Goal: Transaction & Acquisition: Purchase product/service

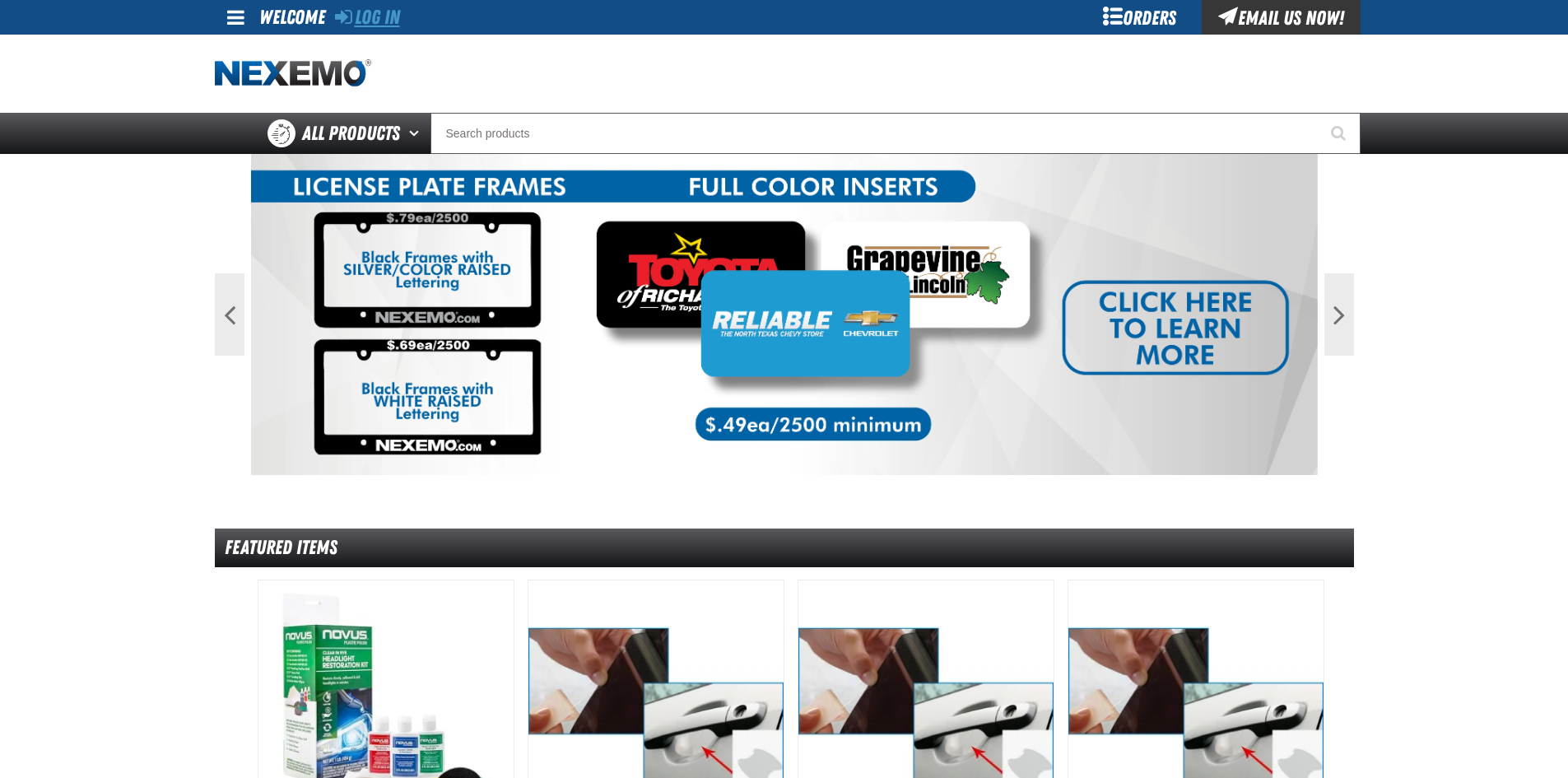
click at [383, 19] on link "Log In" at bounding box center [367, 16] width 65 height 23
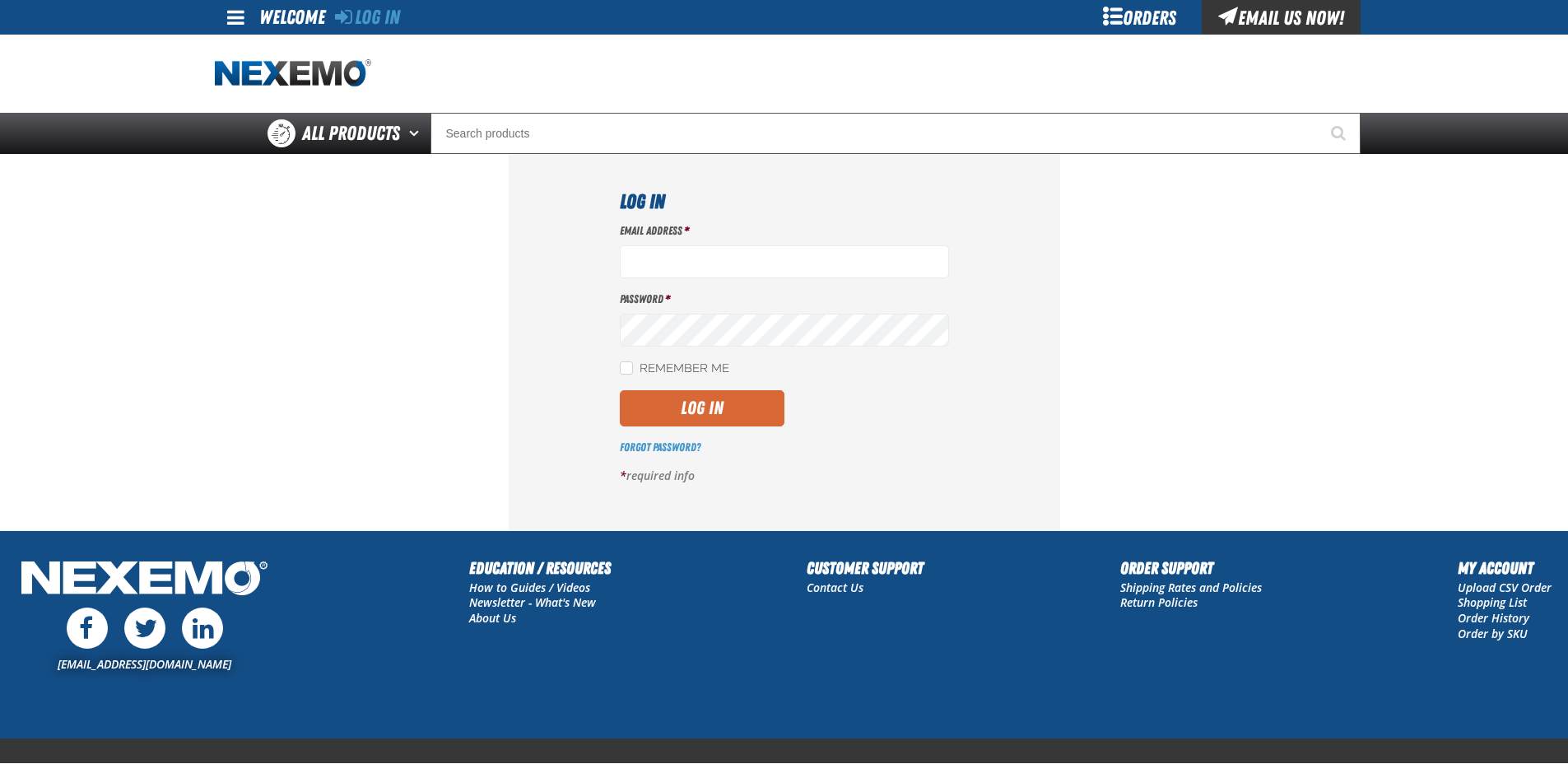
type input "[EMAIL_ADDRESS][DOMAIN_NAME]"
click at [725, 409] on button "Log In" at bounding box center [702, 408] width 165 height 36
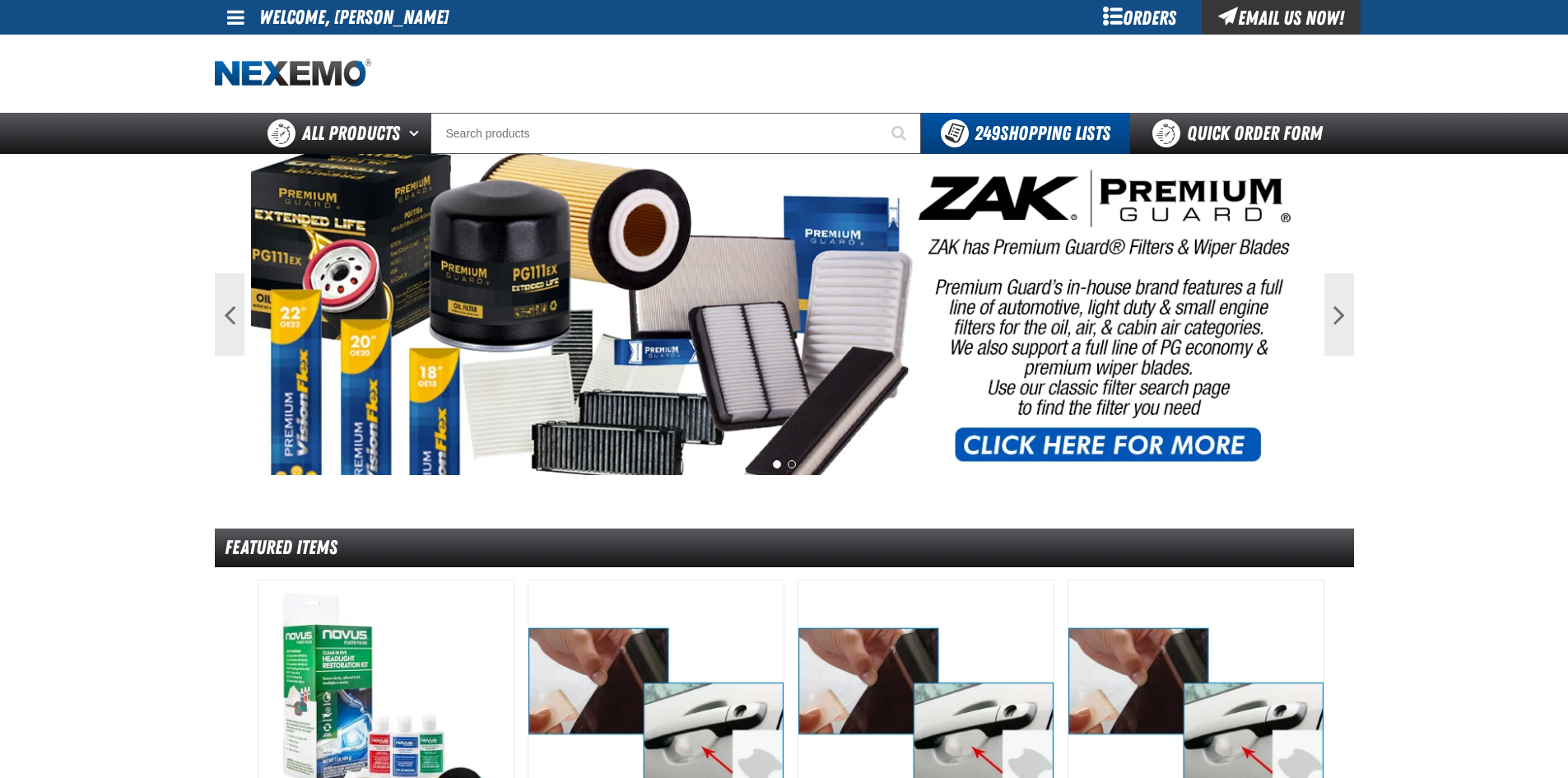
click at [1144, 21] on div "Orders" at bounding box center [1139, 17] width 124 height 34
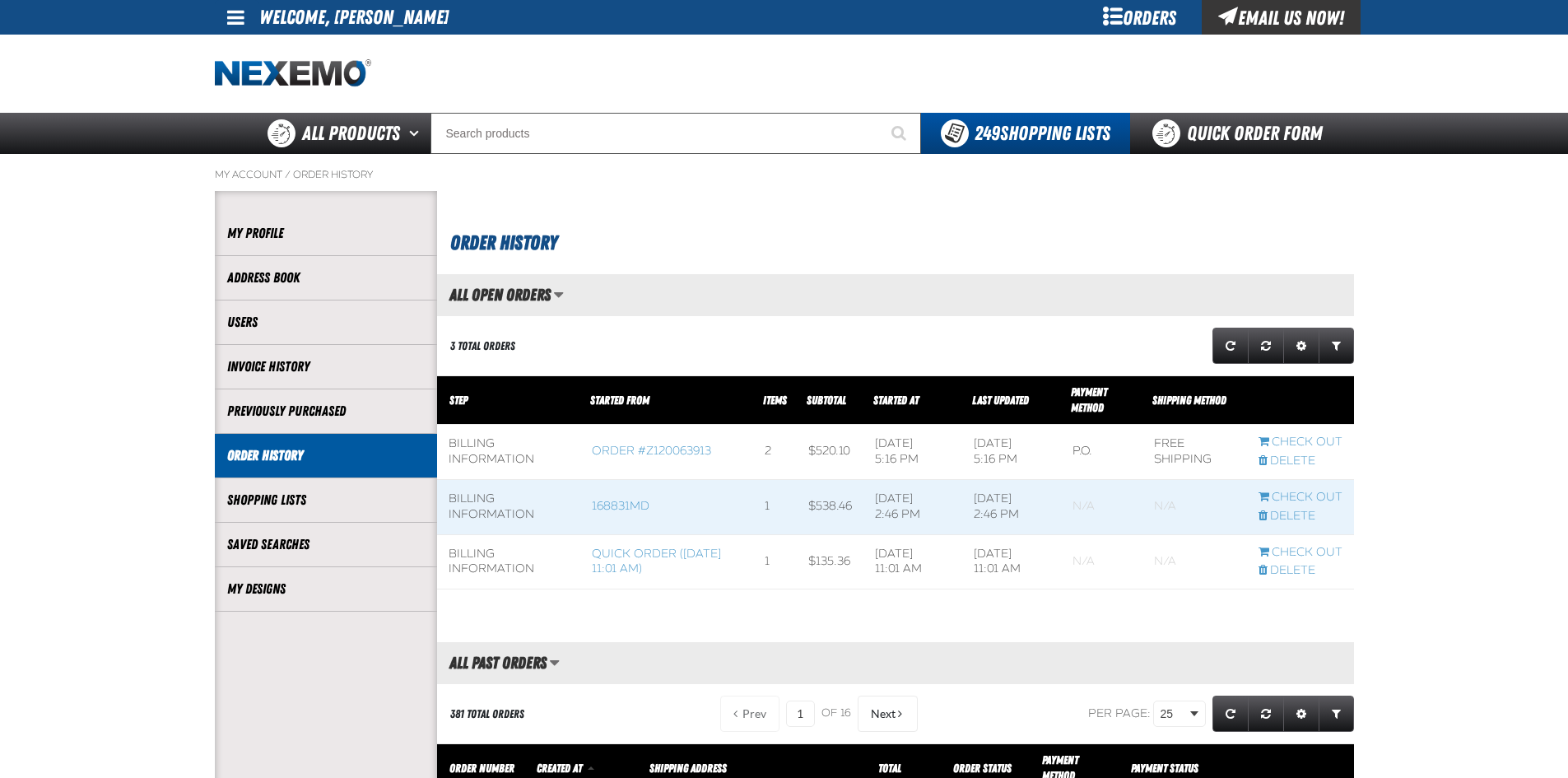
scroll to position [1, 1]
click at [1260, 132] on link "Quick Order Form" at bounding box center [1242, 134] width 223 height 42
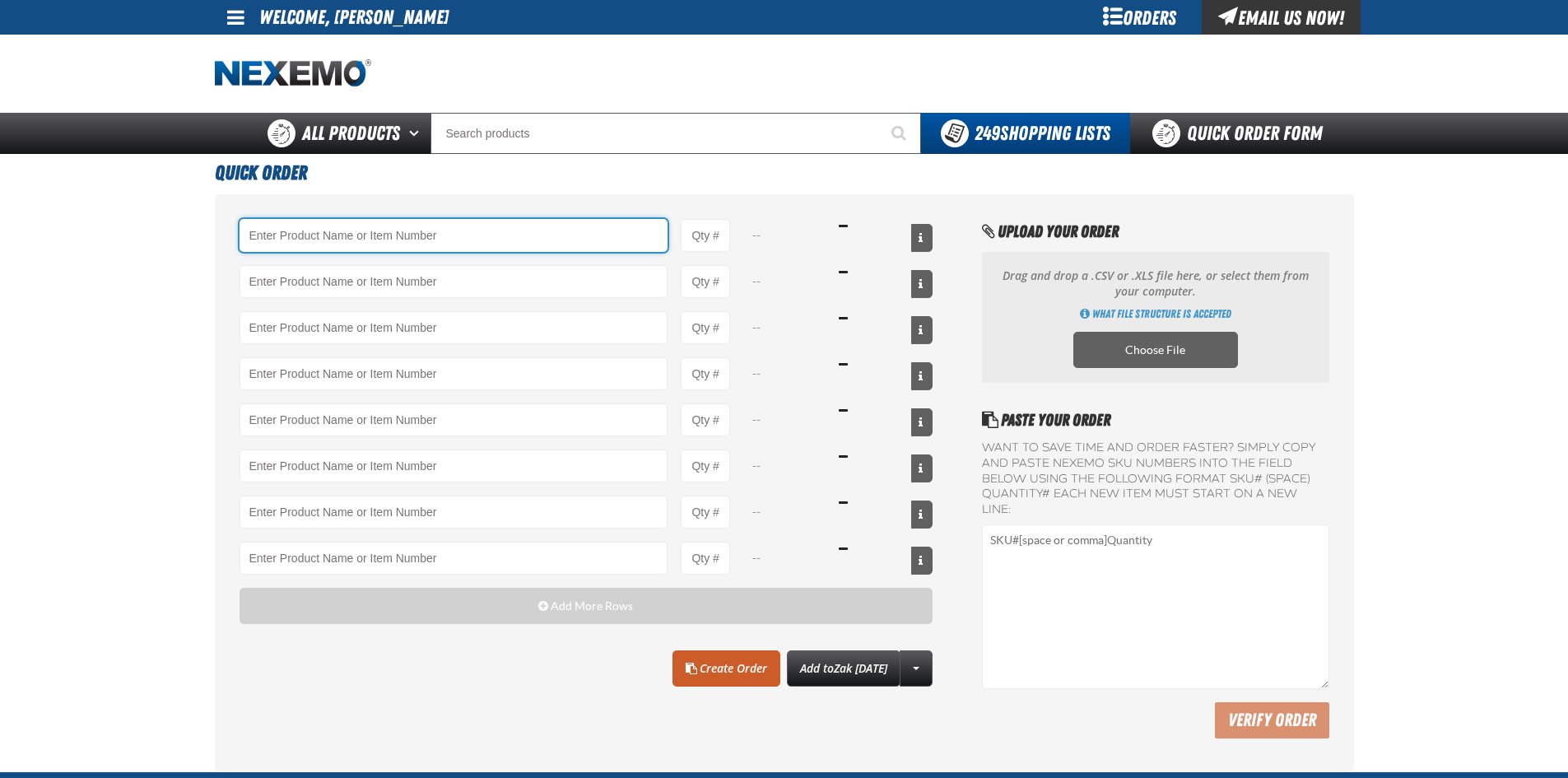
click at [439, 233] on input "Product" at bounding box center [454, 235] width 429 height 33
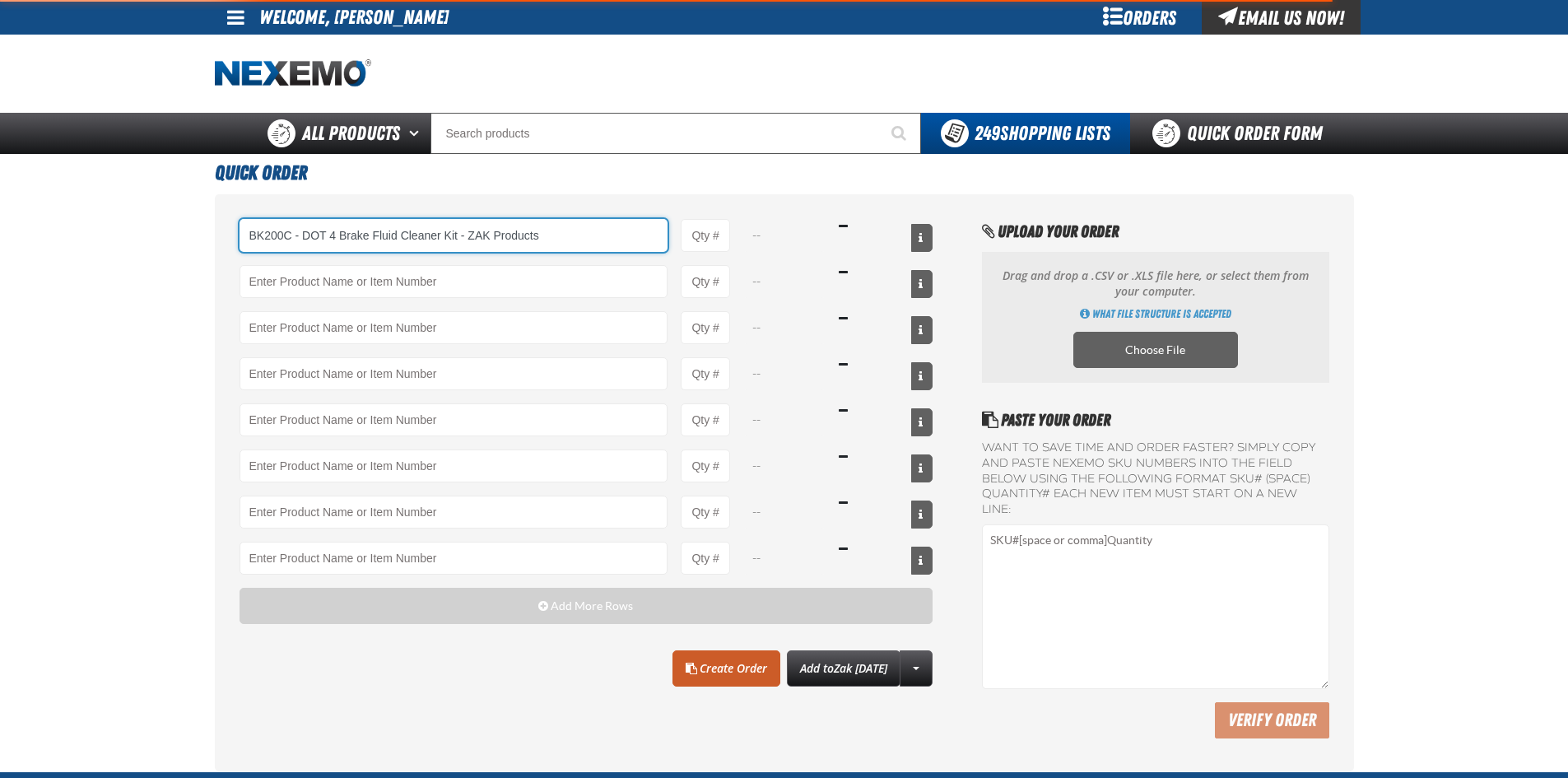
type input "BK200C - DOT 4 Brake Fluid Cleaner Kit - ZAK Products"
type input "1"
select select "kit"
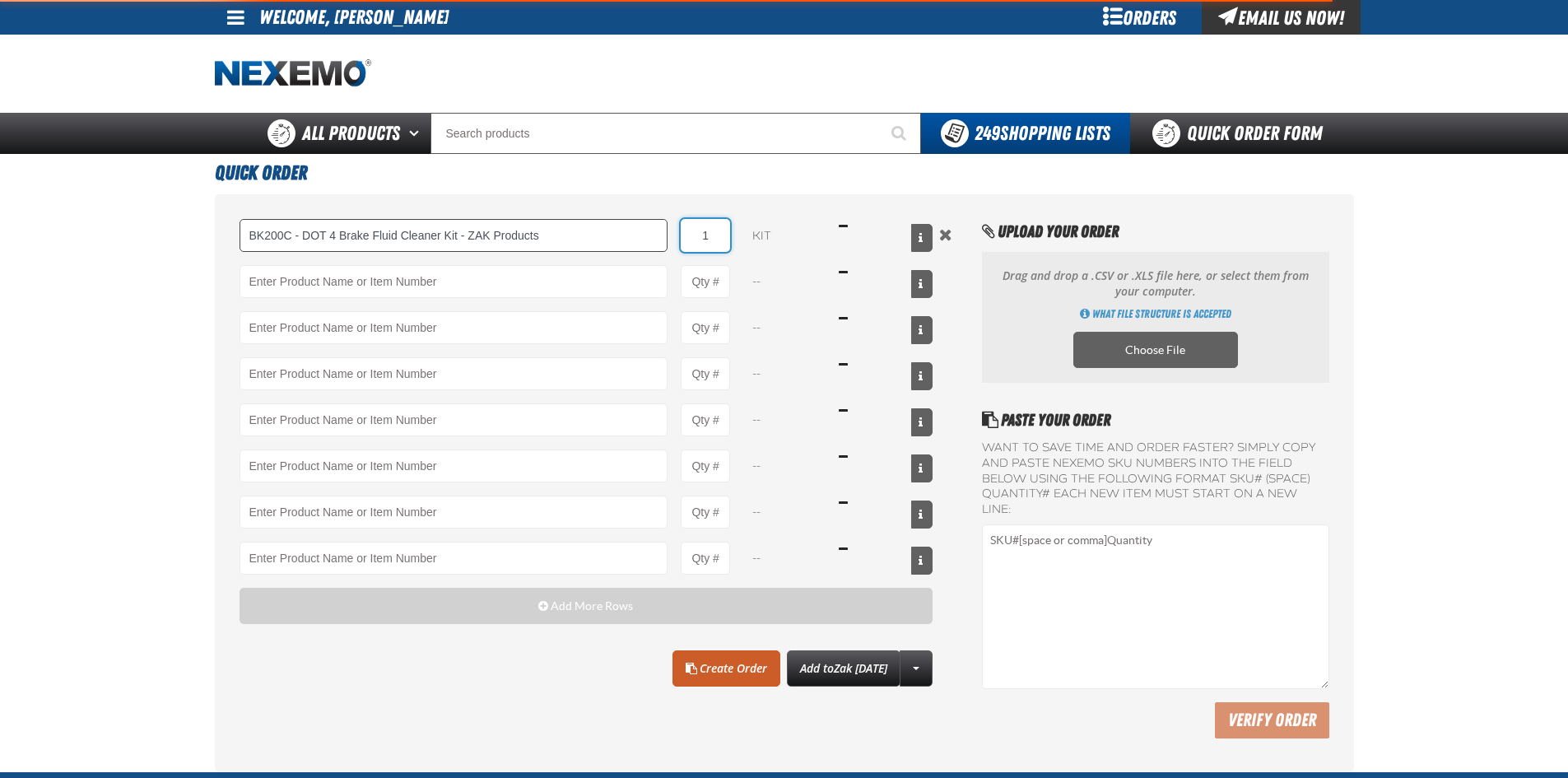
type input "BK200C - DOT 4 Brake Fluid Cleaner Kit - ZAK Products"
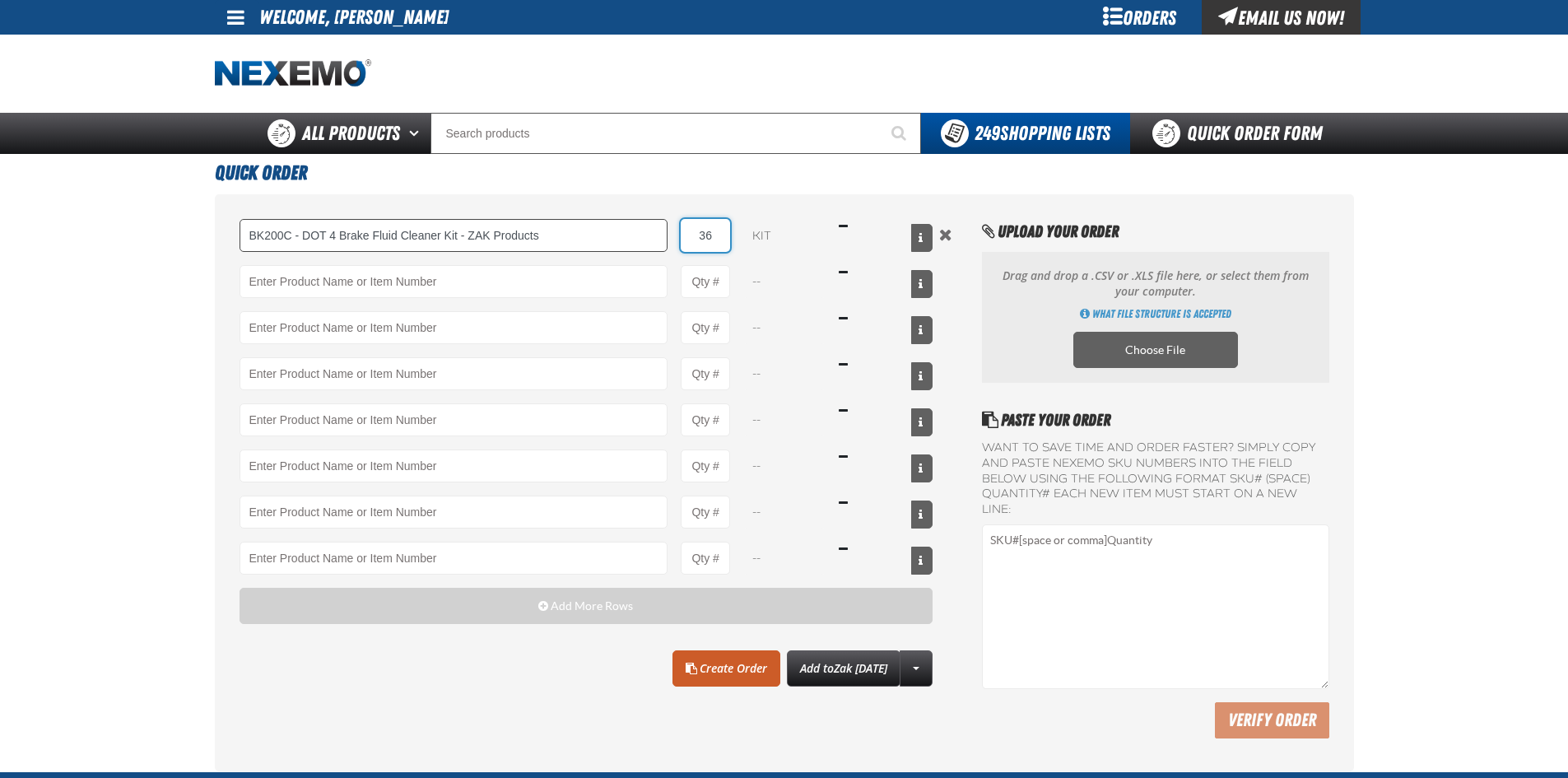
type input "36"
drag, startPoint x: 448, startPoint y: 284, endPoint x: 442, endPoint y: 276, distance: 10.0
click at [444, 278] on input "Product" at bounding box center [454, 281] width 429 height 33
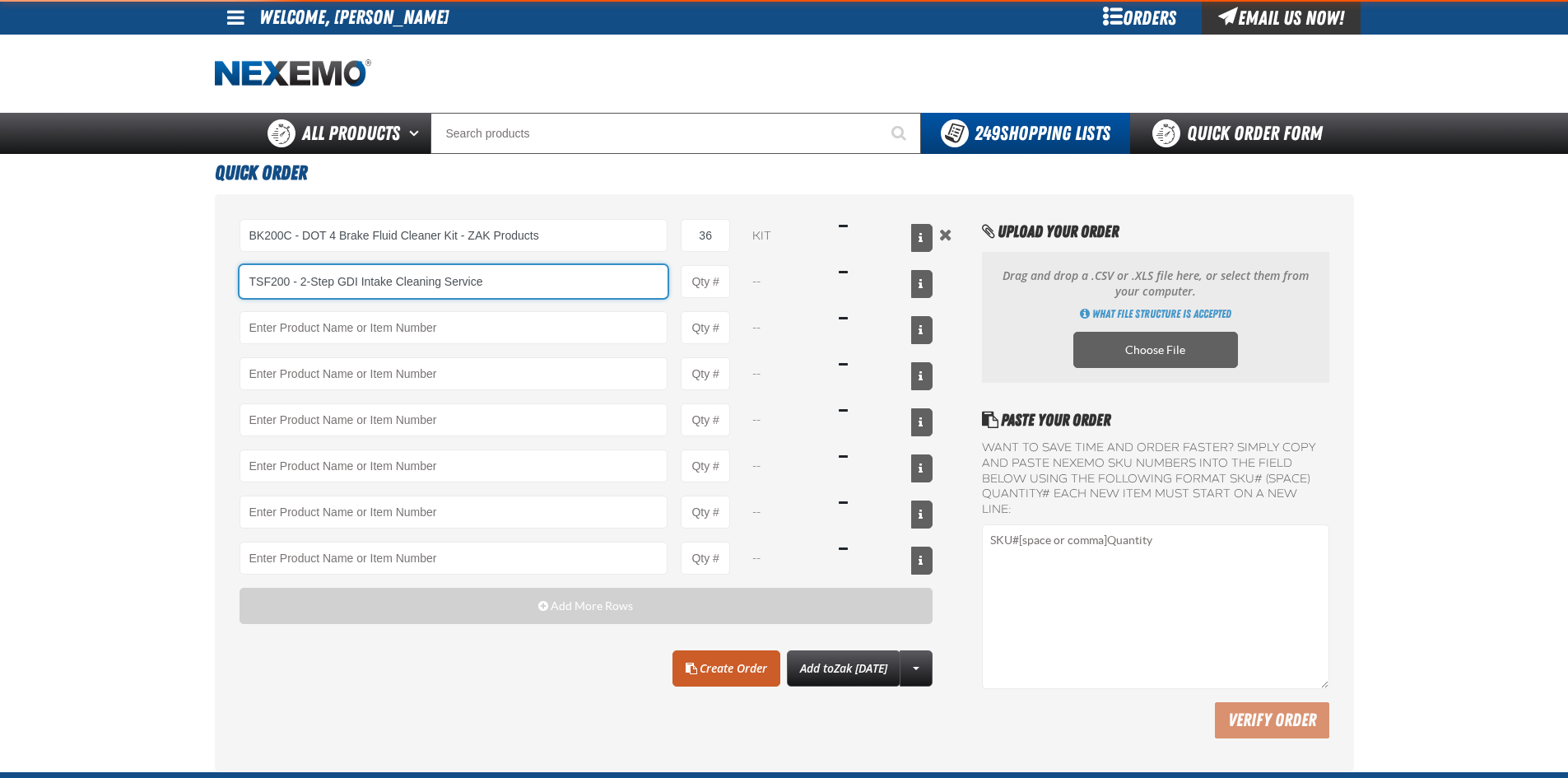
type input "TSF200 - 2-Step GDI Intake Cleaning Service"
type input "1"
select select "kit"
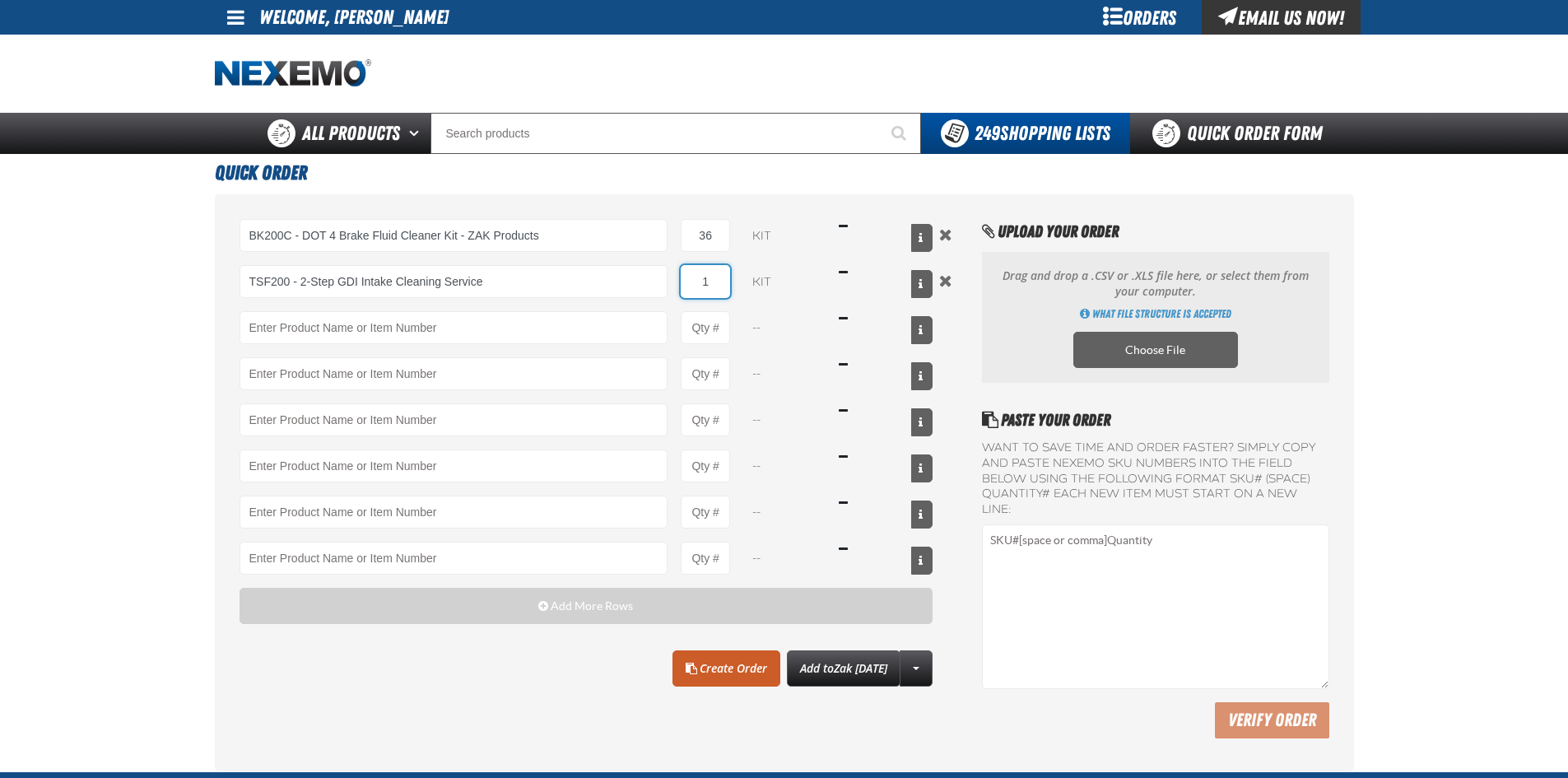
click at [718, 285] on input "1" at bounding box center [705, 281] width 50 height 33
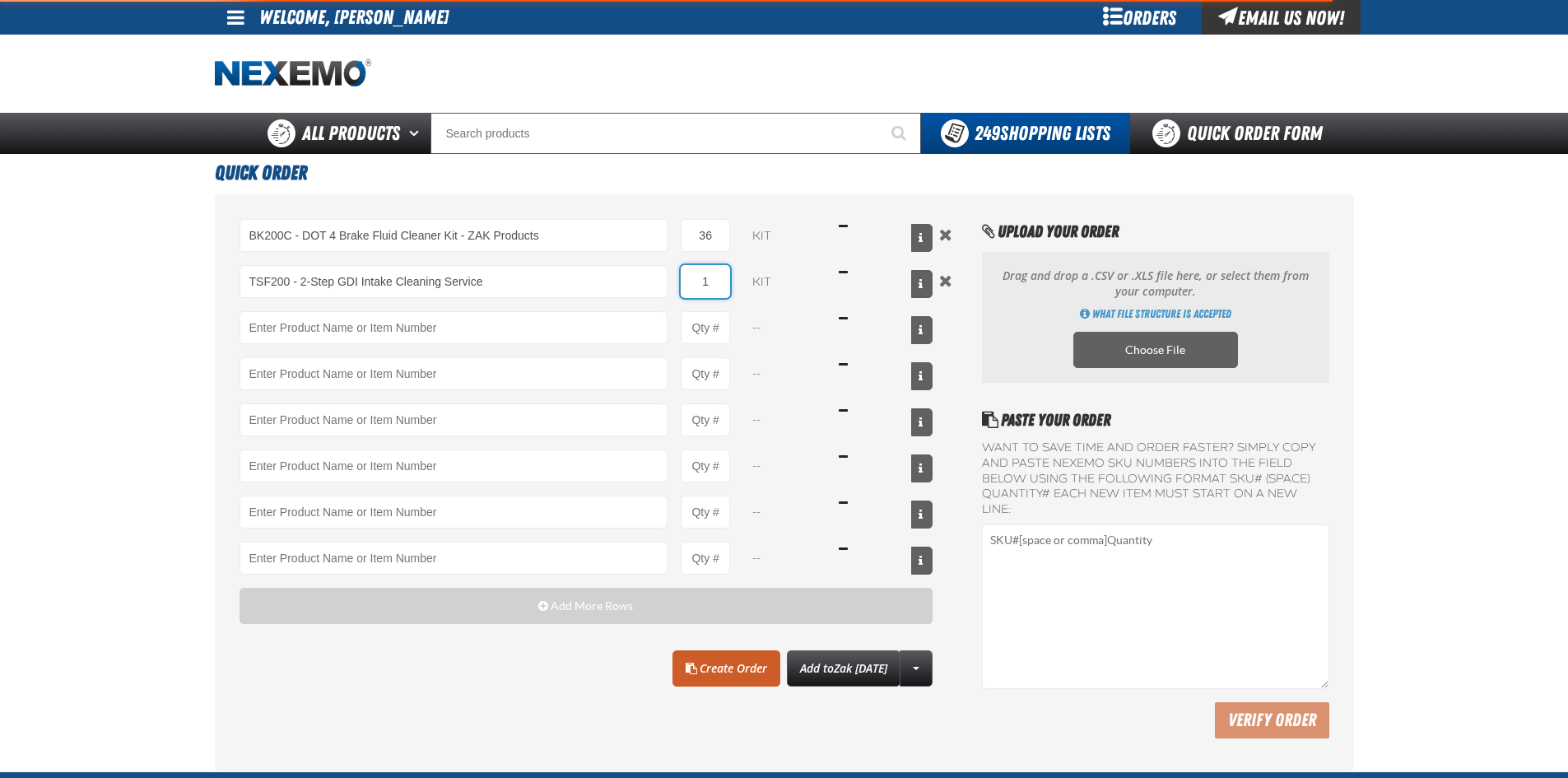
type input "TSF200 - 2-Step GDI Intake Cleaning Service"
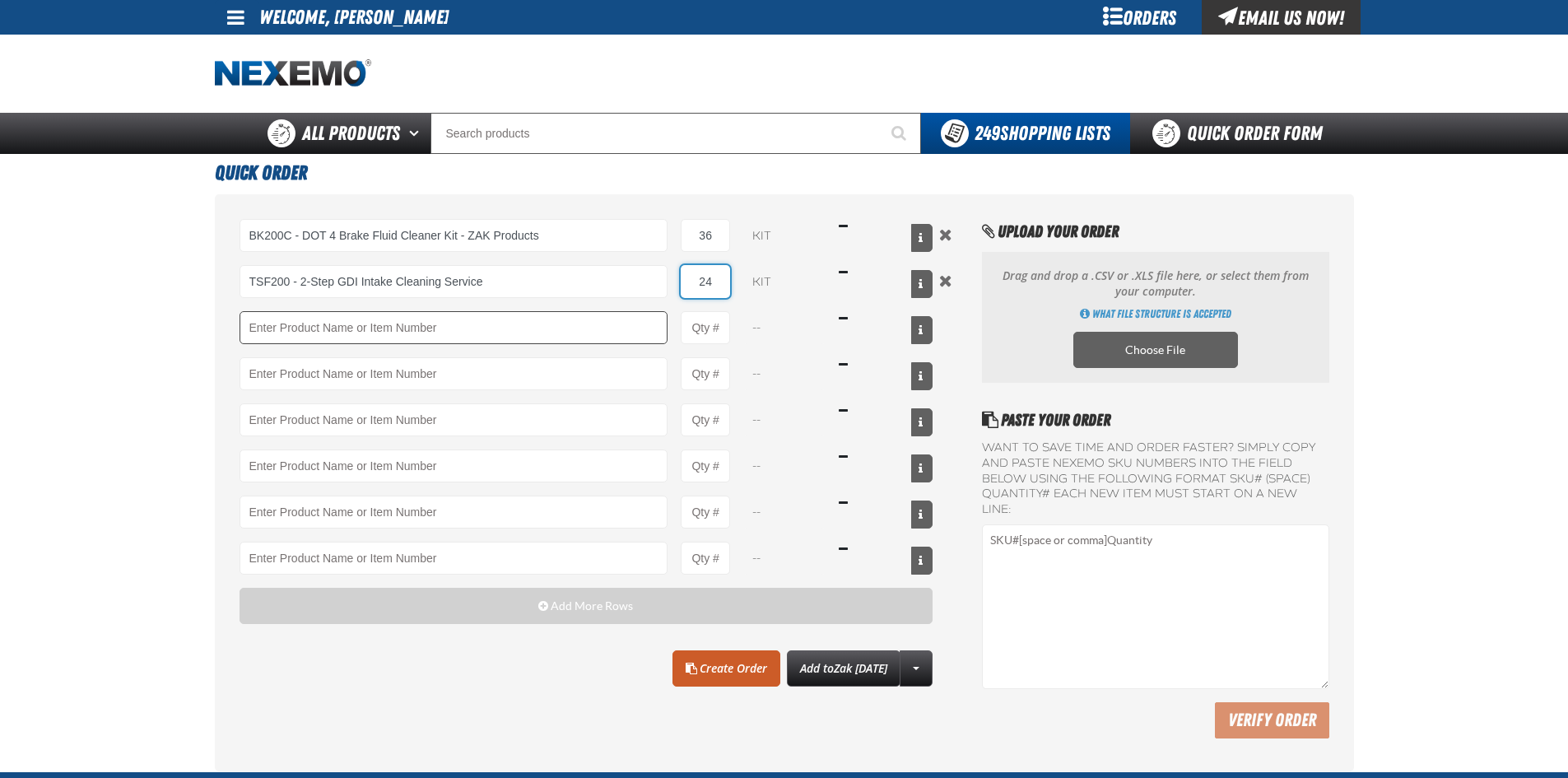
type input "24"
click at [397, 340] on input "Product" at bounding box center [454, 327] width 429 height 33
click at [713, 335] on input "Product Quantity" at bounding box center [705, 327] width 50 height 33
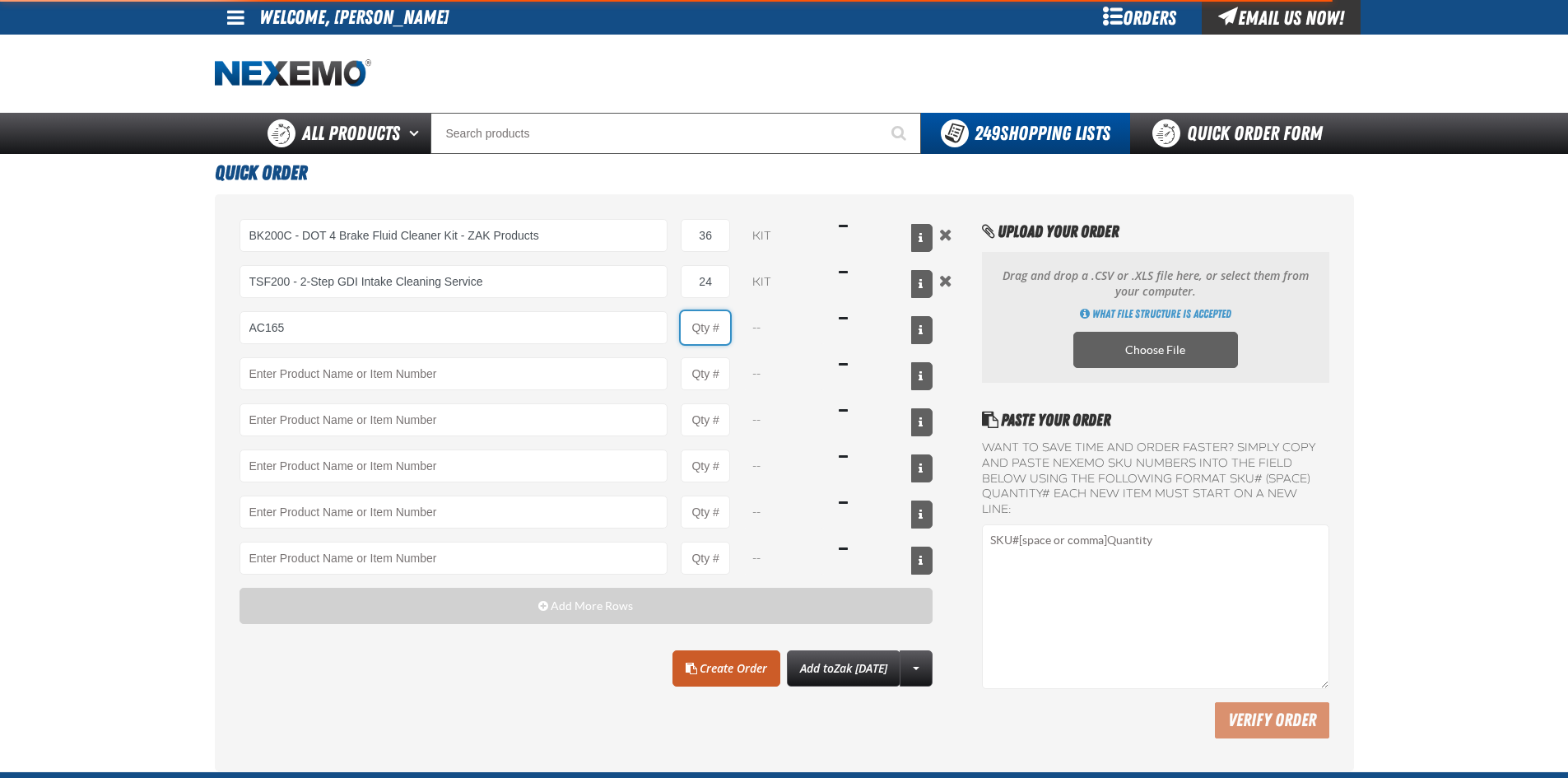
type input "AC165 - Bio-Zone Natural Odor Eliminator - ZAK Products"
type input "1"
select select "bottle"
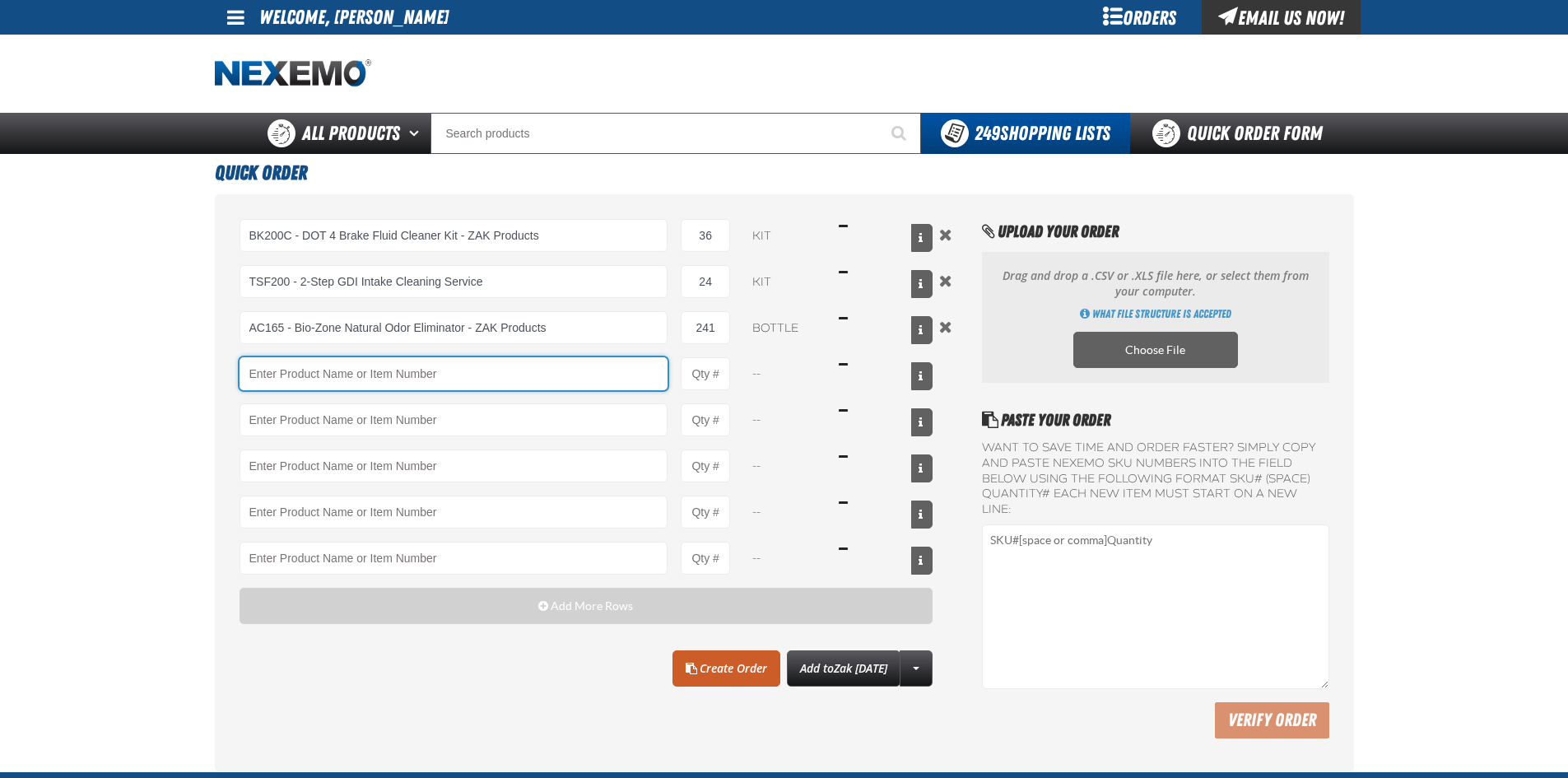
click at [573, 377] on input "Product" at bounding box center [454, 374] width 429 height 33
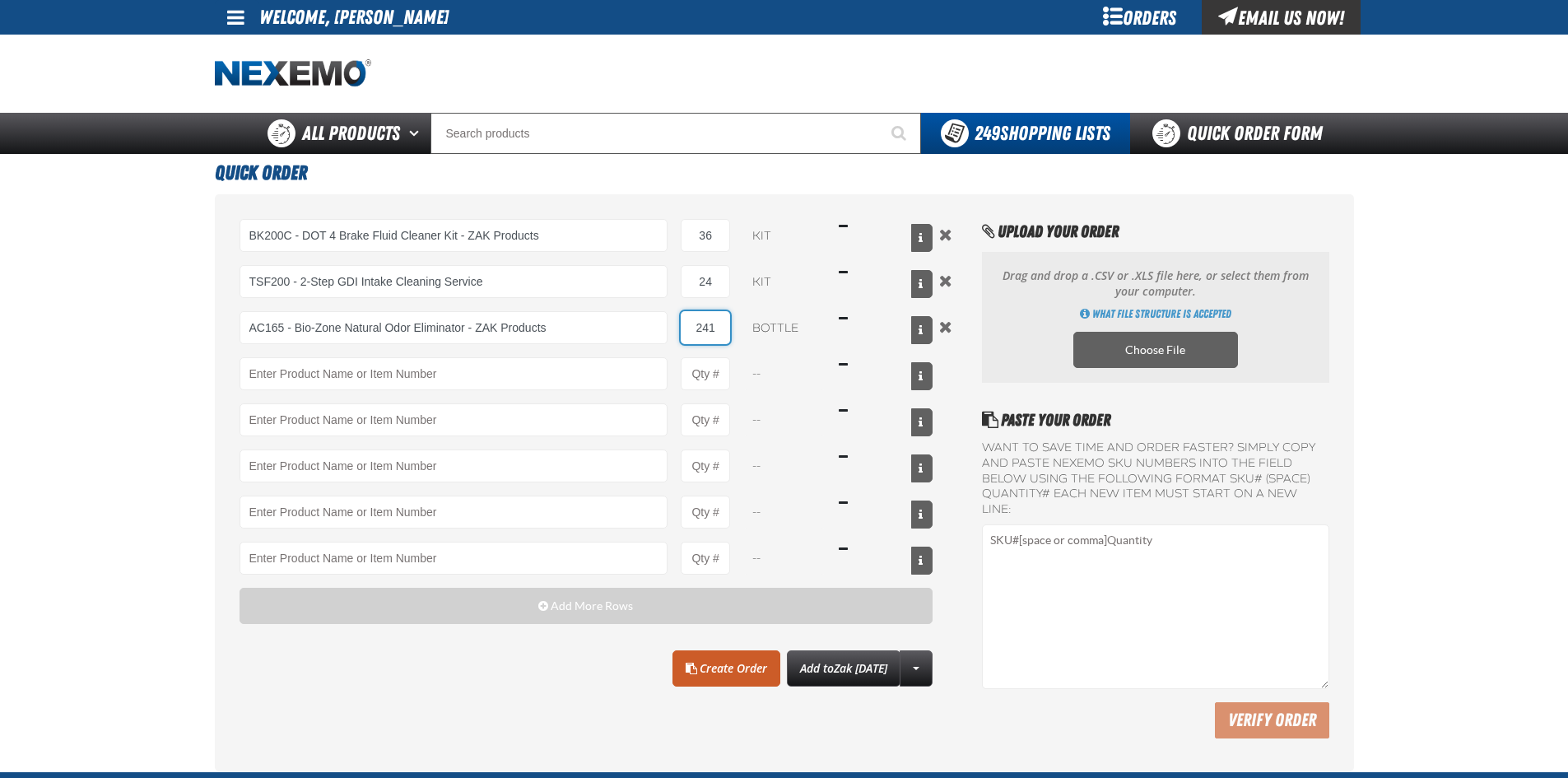
click at [720, 337] on input "241" at bounding box center [705, 327] width 50 height 33
type input "24"
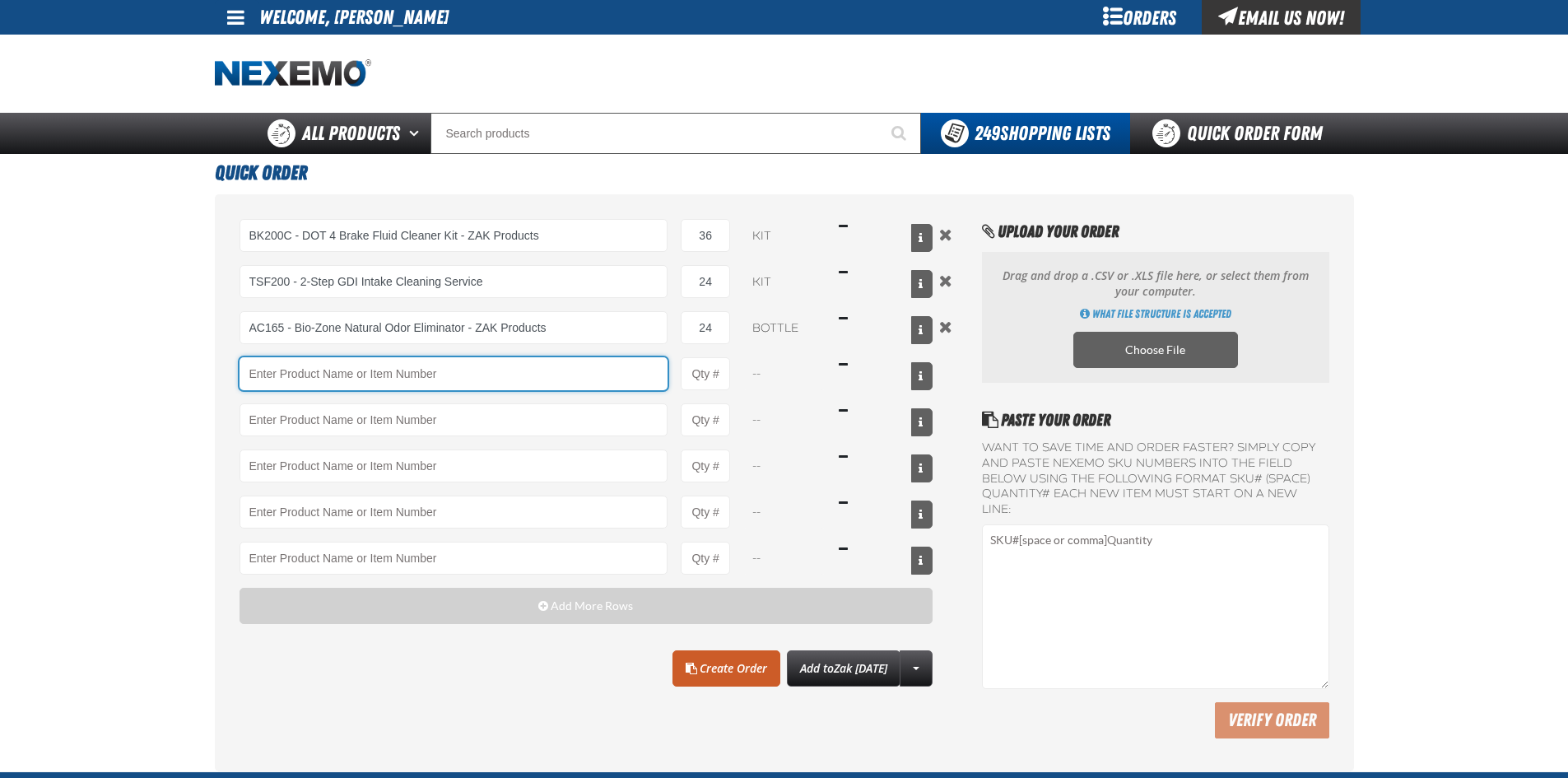
click at [582, 369] on input "Product" at bounding box center [454, 374] width 429 height 33
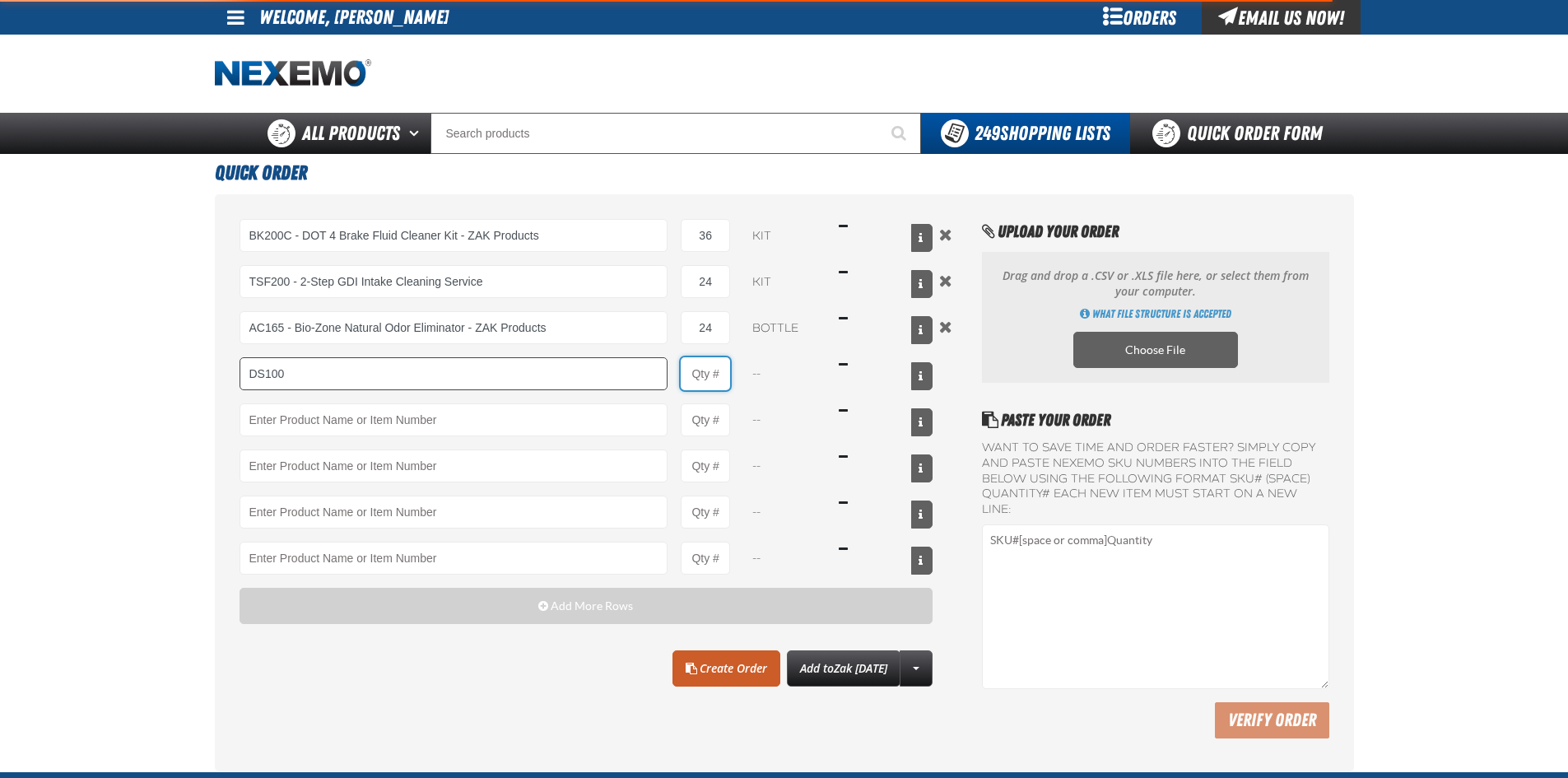
type input "DS100 - Differential Supplement - ZAK Products"
type input "1"
select select "bottle"
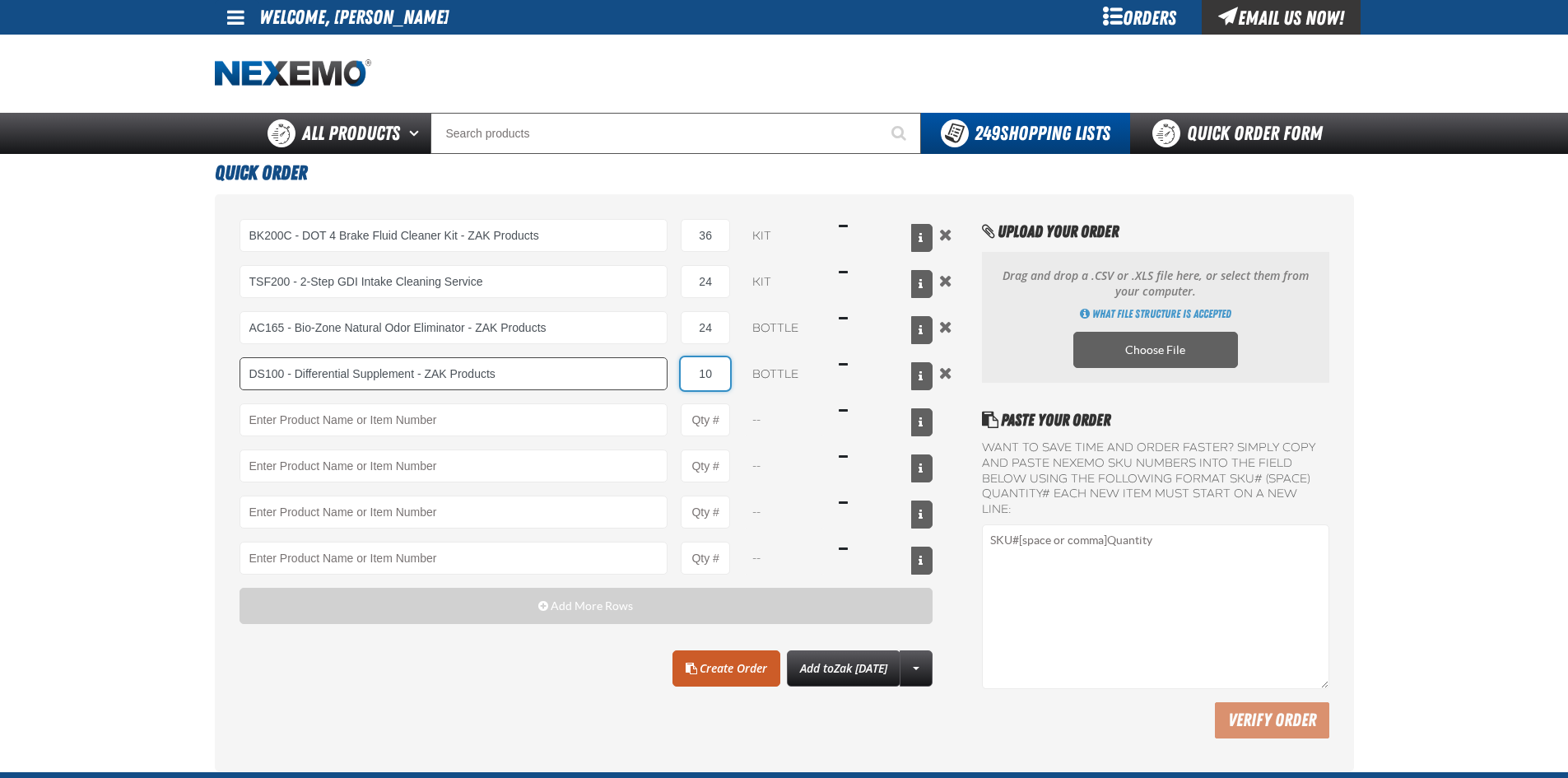
type input "1"
type input "100"
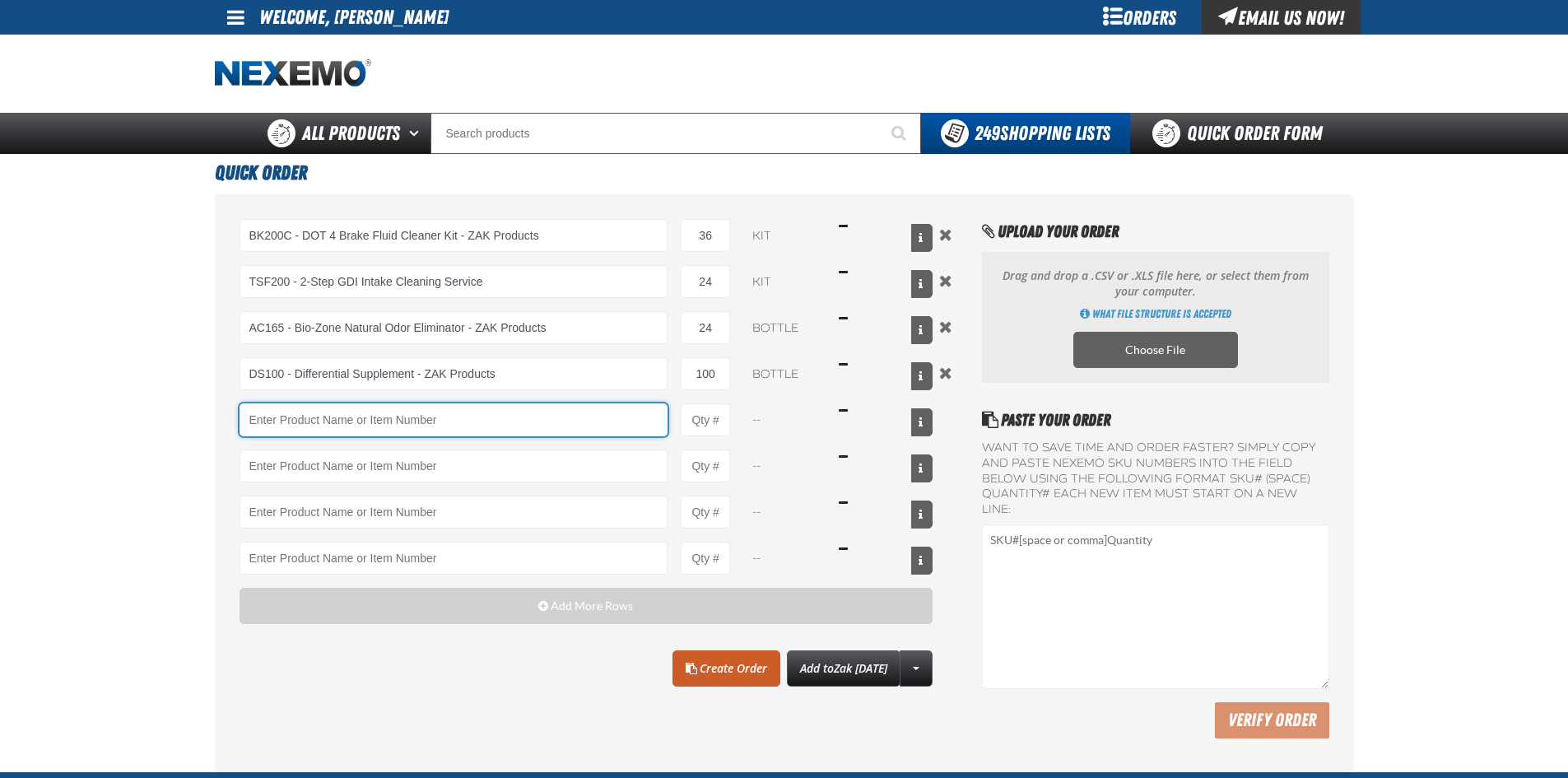
click at [531, 414] on input "Product" at bounding box center [454, 420] width 429 height 33
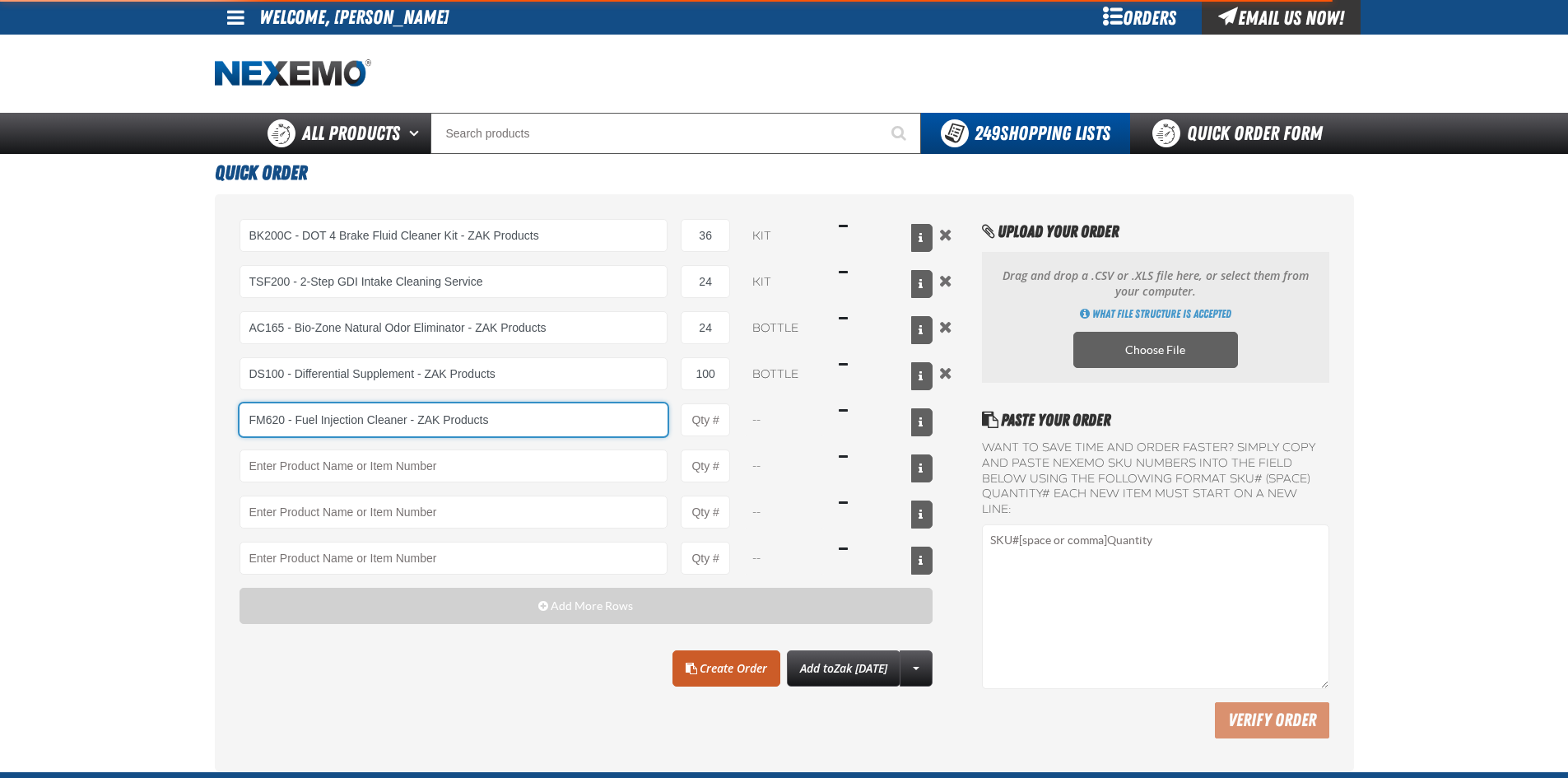
type input "FM620 - Fuel Injection Cleaner - ZAK Products"
type input "1"
select select "bottle"
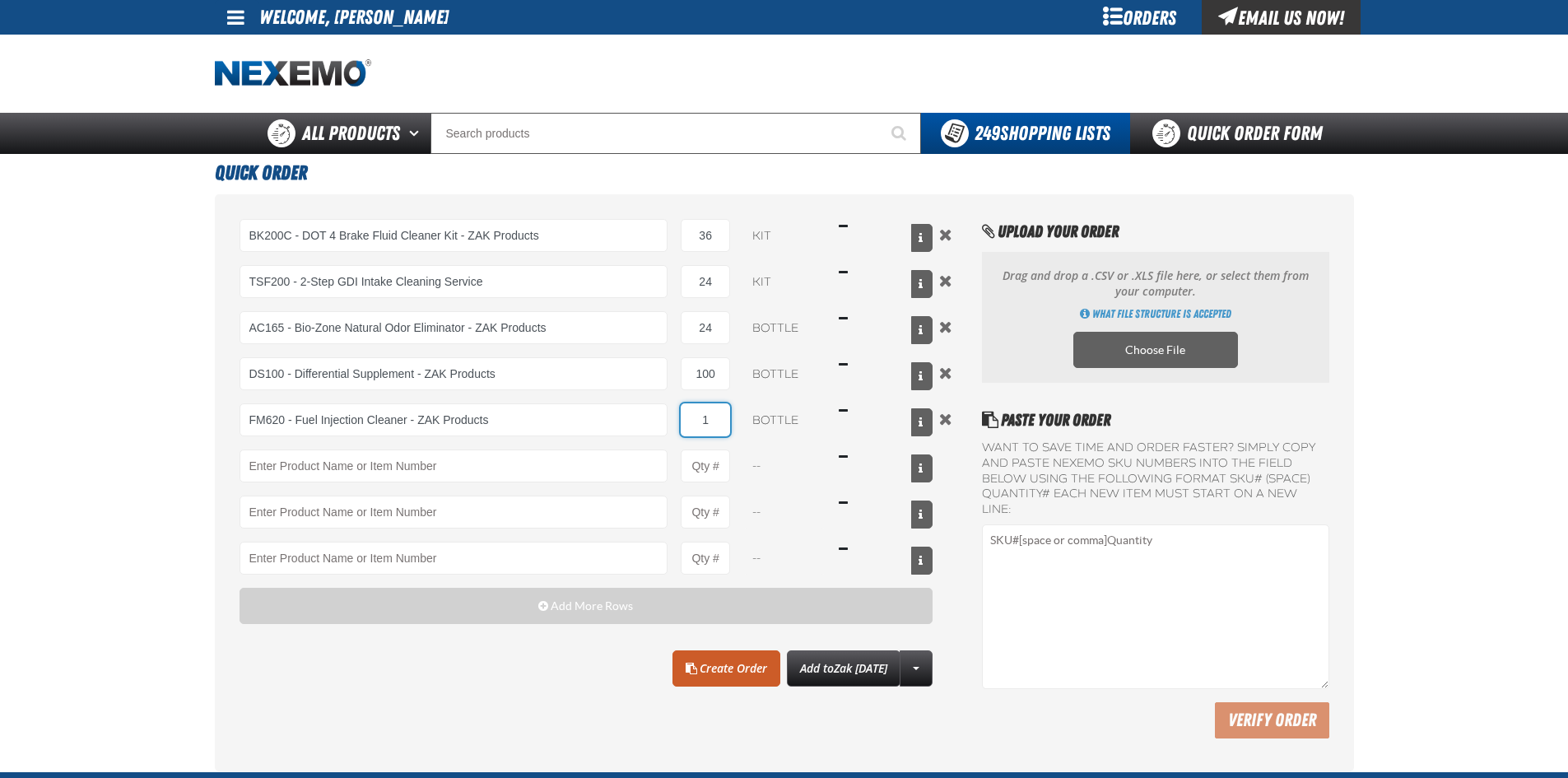
click at [707, 425] on input "1" at bounding box center [705, 420] width 50 height 33
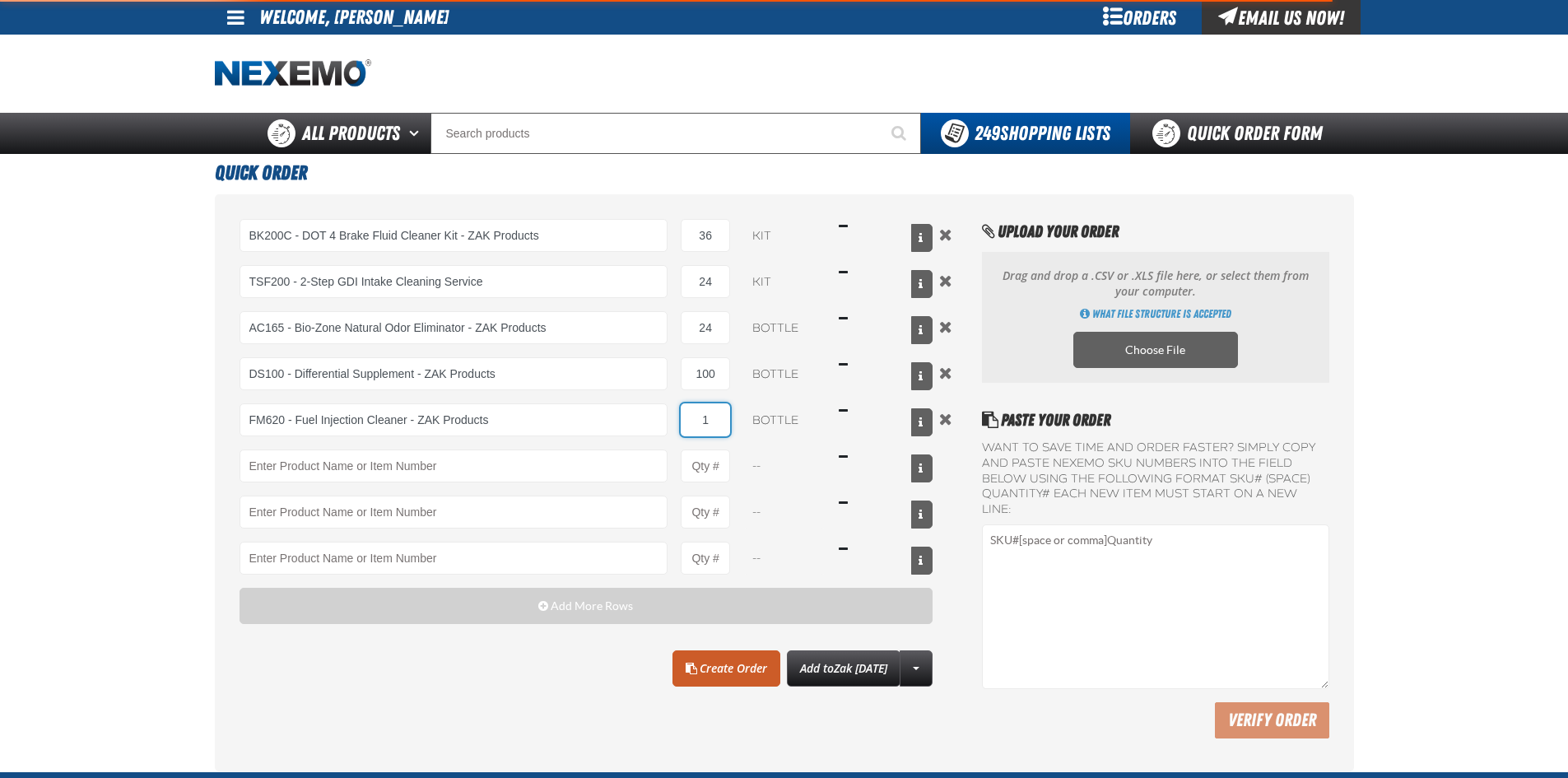
type input "FM620 - Fuel Injection Cleaner - ZAK Products"
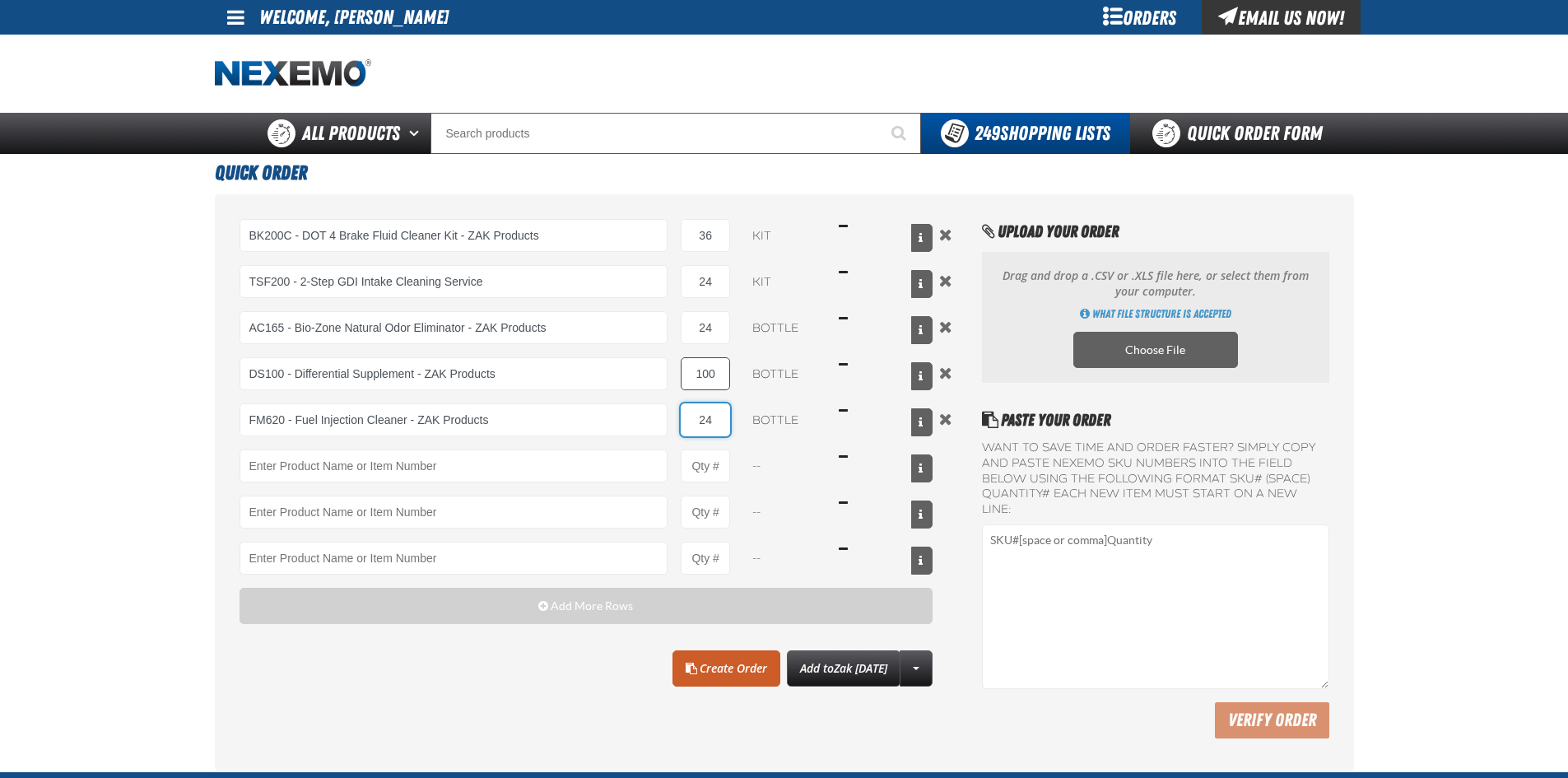
type input "24"
drag, startPoint x: 723, startPoint y: 372, endPoint x: 619, endPoint y: 371, distance: 104.0
click at [628, 374] on div "DS100 - Differential Supplement - ZAK Products 100 bottle $1,539.00" at bounding box center [586, 374] width 694 height 33
type input "48"
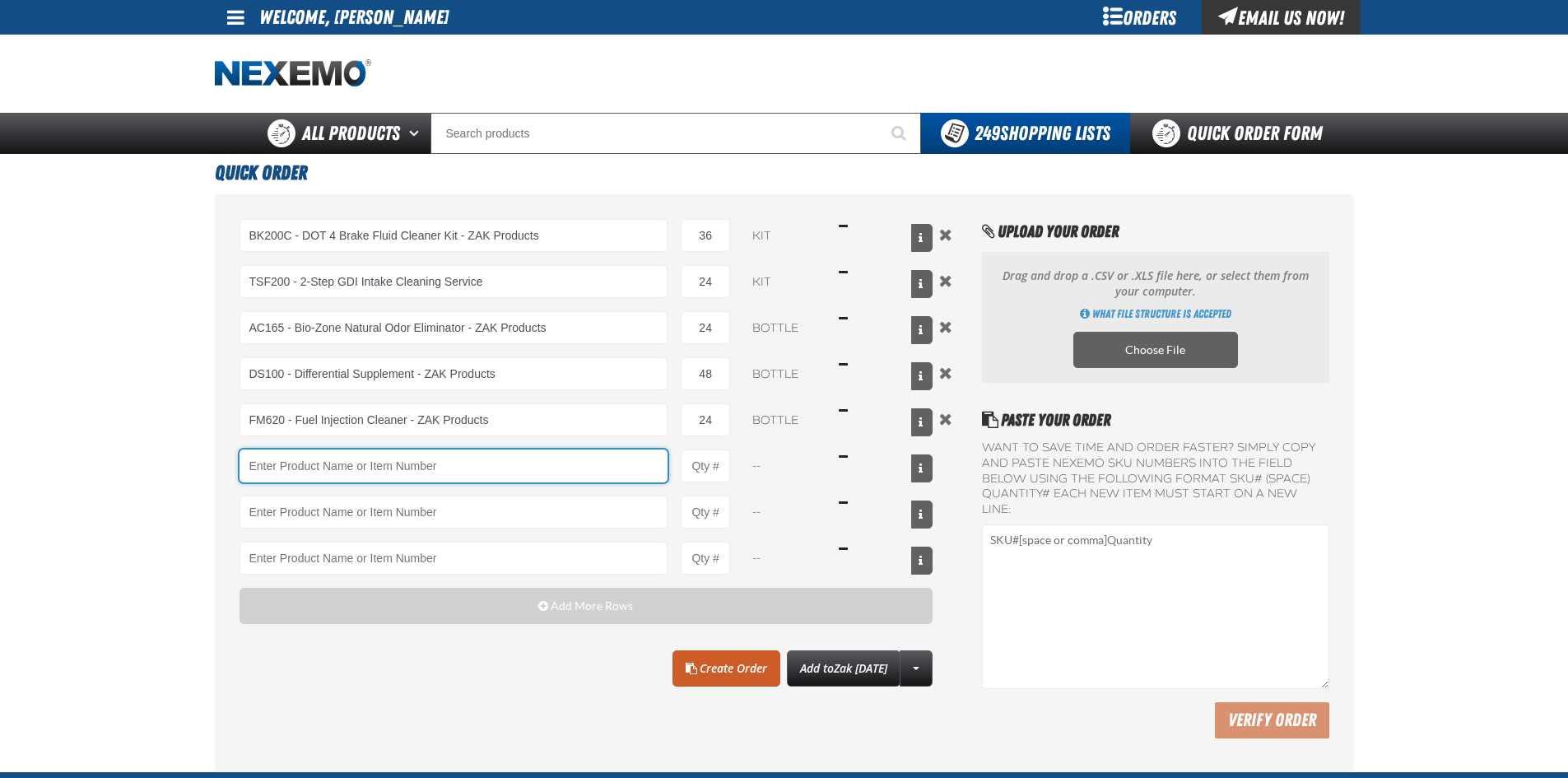
click at [430, 470] on input "Product" at bounding box center [454, 466] width 429 height 33
type input "F"
drag, startPoint x: 724, startPoint y: 468, endPoint x: 642, endPoint y: 470, distance: 82.0
click at [642, 470] on div "A103 A103 - Throttle Body and Intake Cleaner - ZAK Products XP- A103 X - Orange…" at bounding box center [586, 466] width 694 height 33
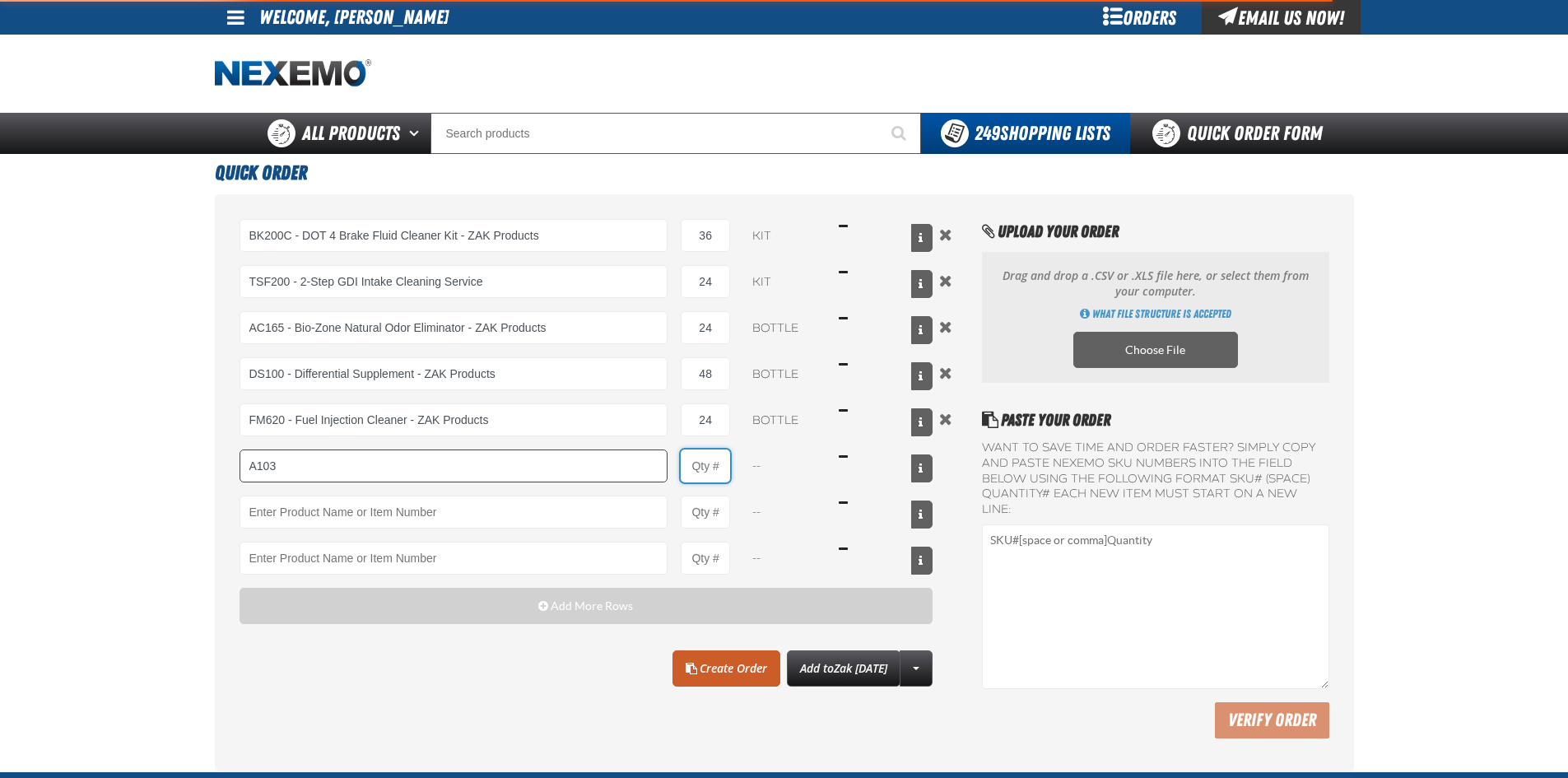
type input "A103 - Throttle Body and Intake Cleaner - ZAK Products"
type input "1"
select select "can"
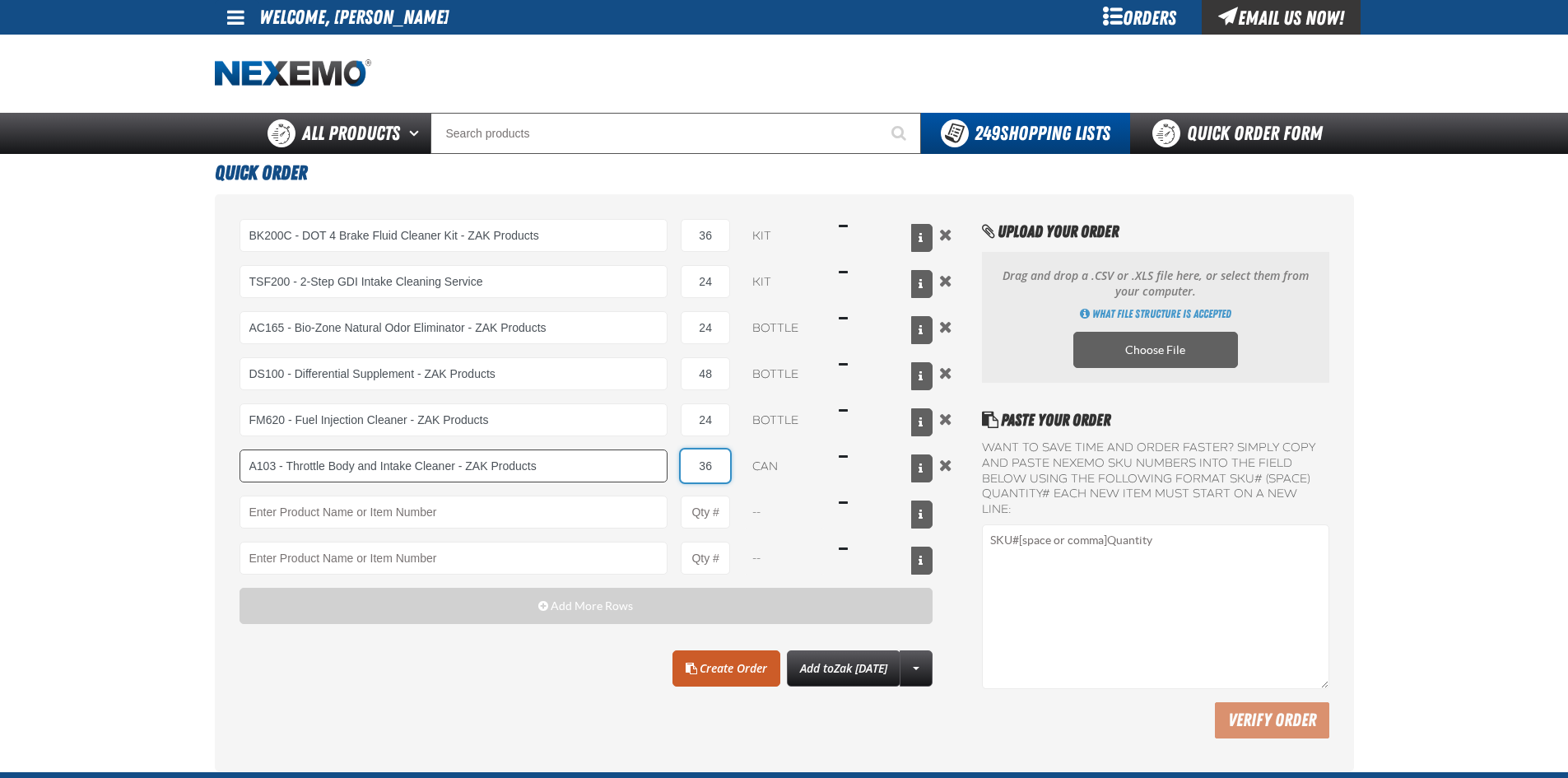
type input "36"
click at [579, 514] on input "Product" at bounding box center [454, 512] width 429 height 33
drag, startPoint x: 724, startPoint y: 509, endPoint x: 651, endPoint y: 509, distance: 73.0
click at [651, 509] on div "C500 C500 - Synthetic Engine Oil Booster - ZAK Products --" at bounding box center [586, 512] width 694 height 33
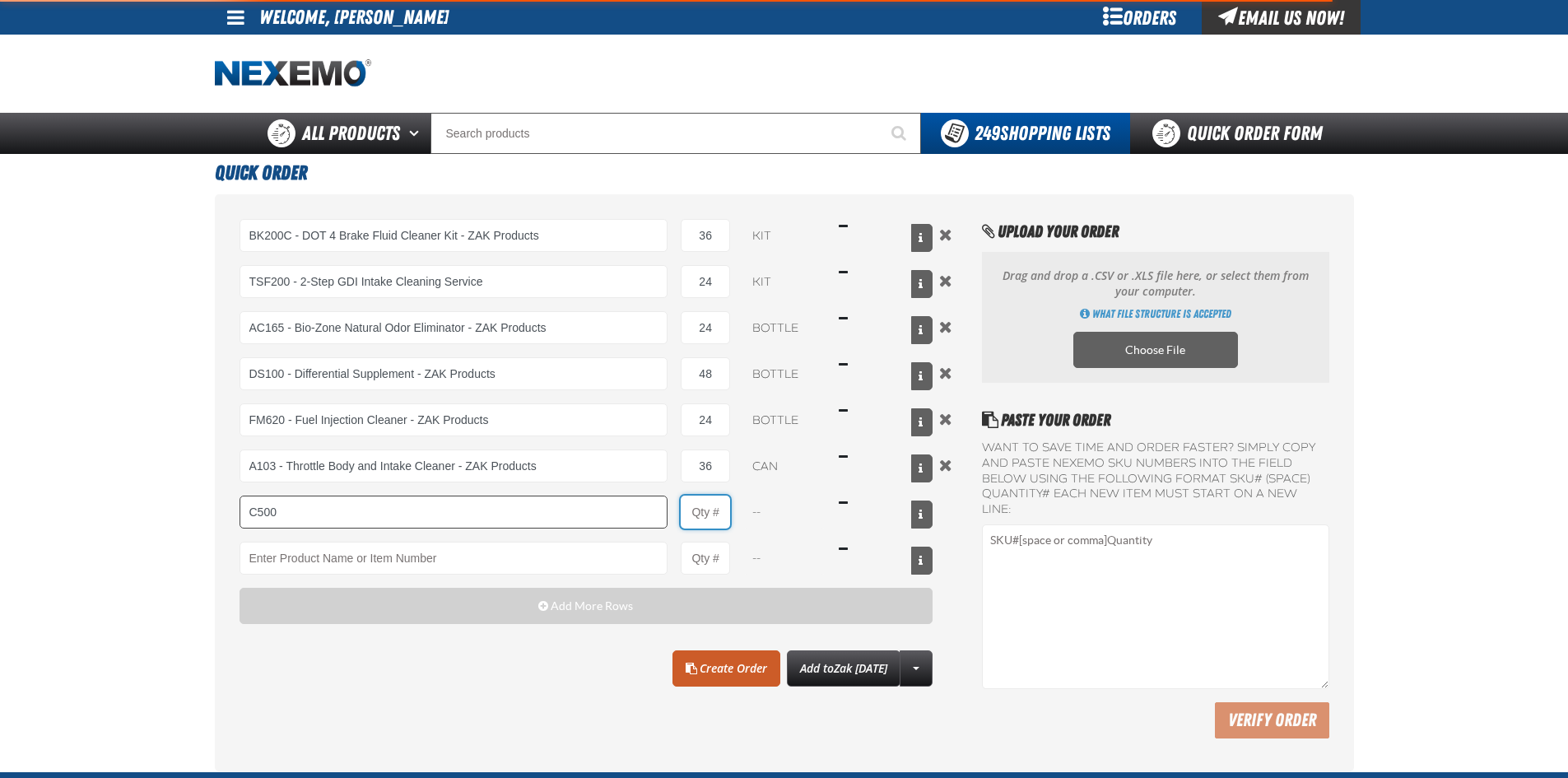
type input "C500 - Synthetic Engine Oil Booster - ZAK Products"
type input "1"
select select "bottle"
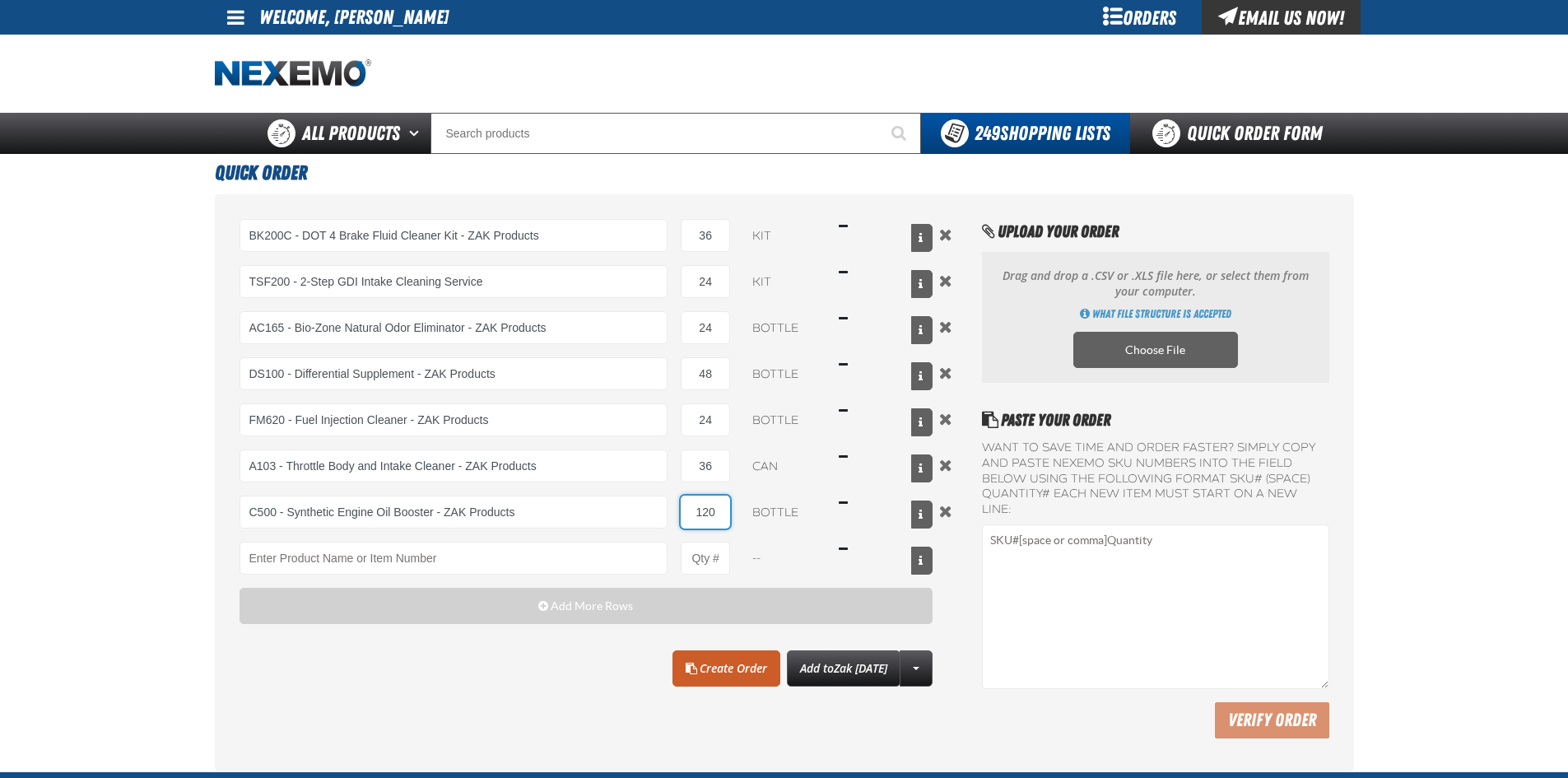
type input "120"
click at [758, 198] on div "BK200C - DOT 4 Brake Fluid Cleaner Kit - ZAK Products BK200C - DOT 4 Brake Flui…" at bounding box center [785, 483] width 1139 height 577
click at [732, 678] on link "Create Order" at bounding box center [726, 669] width 108 height 36
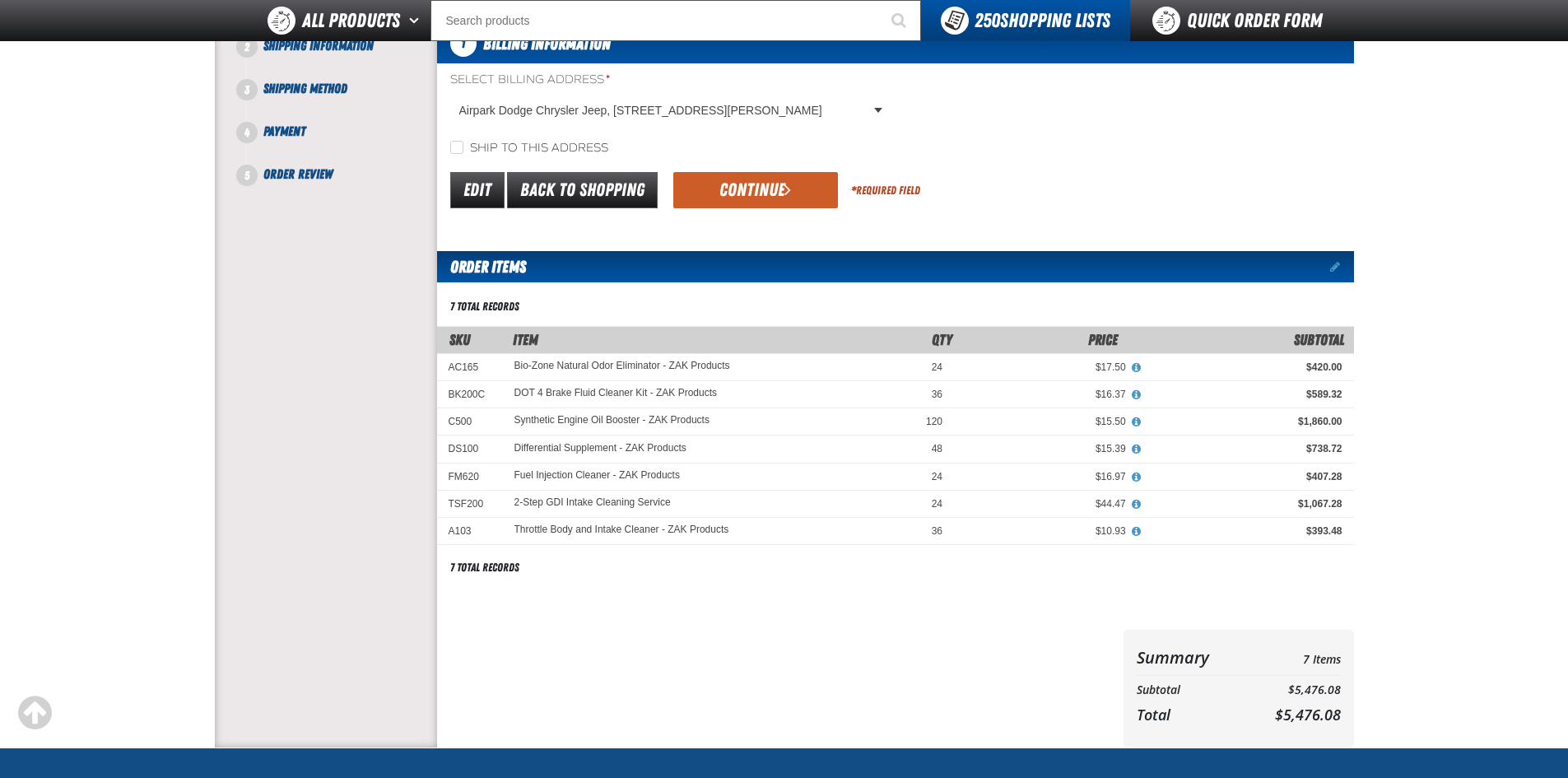
scroll to position [19, 0]
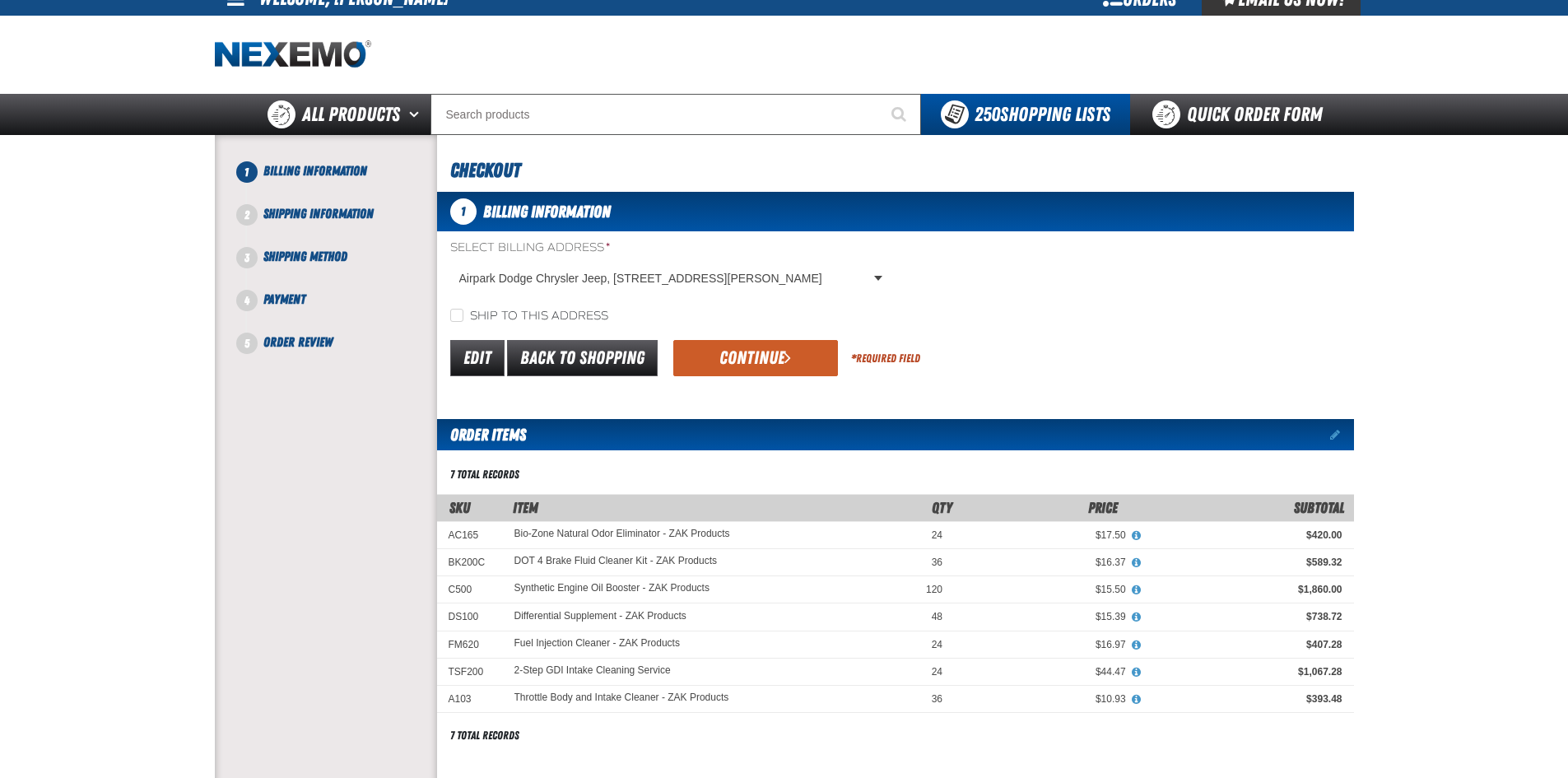
click at [564, 310] on label "Ship to this address" at bounding box center [529, 316] width 158 height 15
click at [463, 310] on input "Ship to this address" at bounding box center [457, 315] width 14 height 14
checkbox input "true"
click at [793, 376] on button "Continue" at bounding box center [756, 358] width 165 height 36
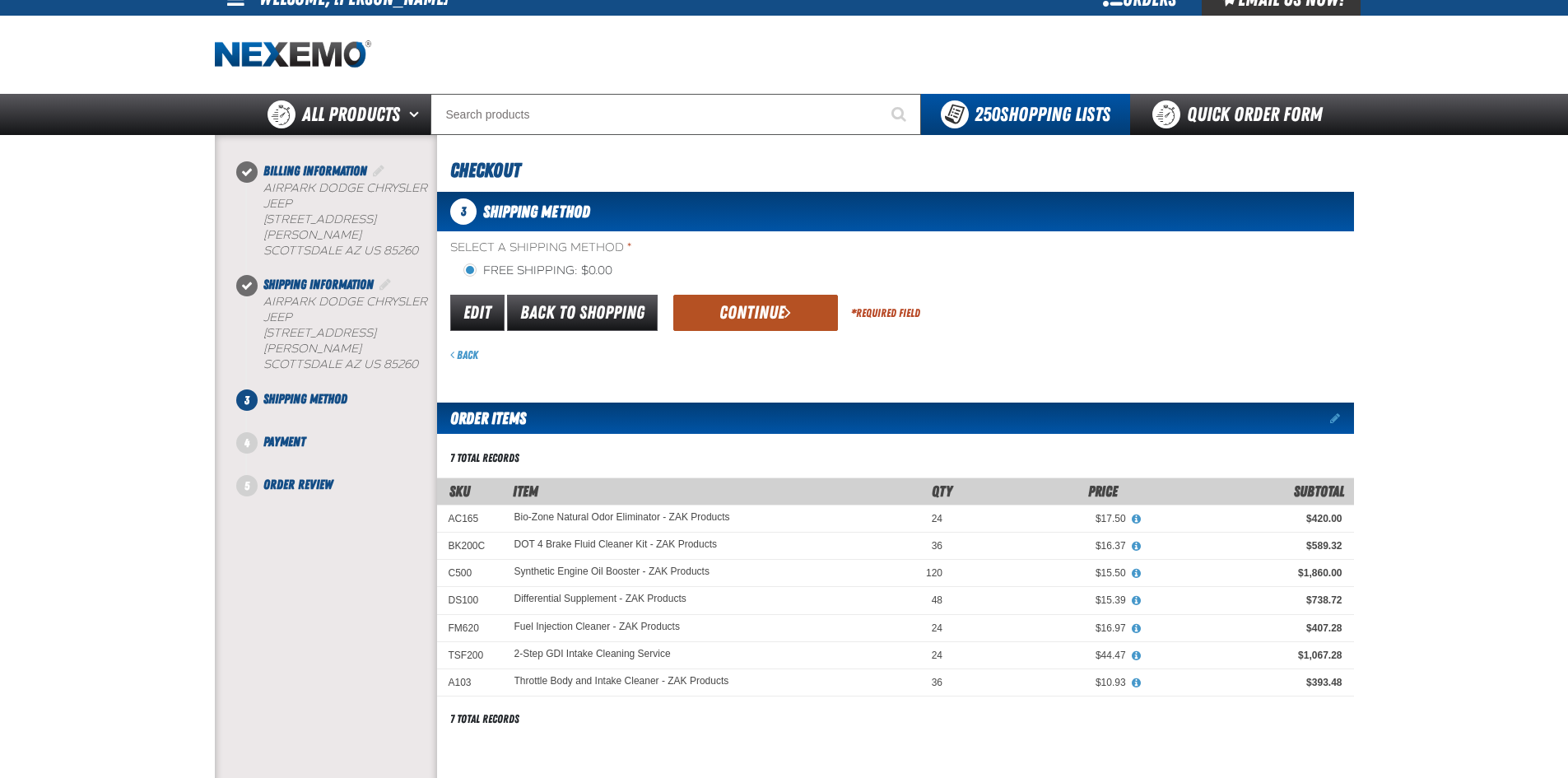
click at [740, 325] on button "Continue" at bounding box center [756, 313] width 165 height 36
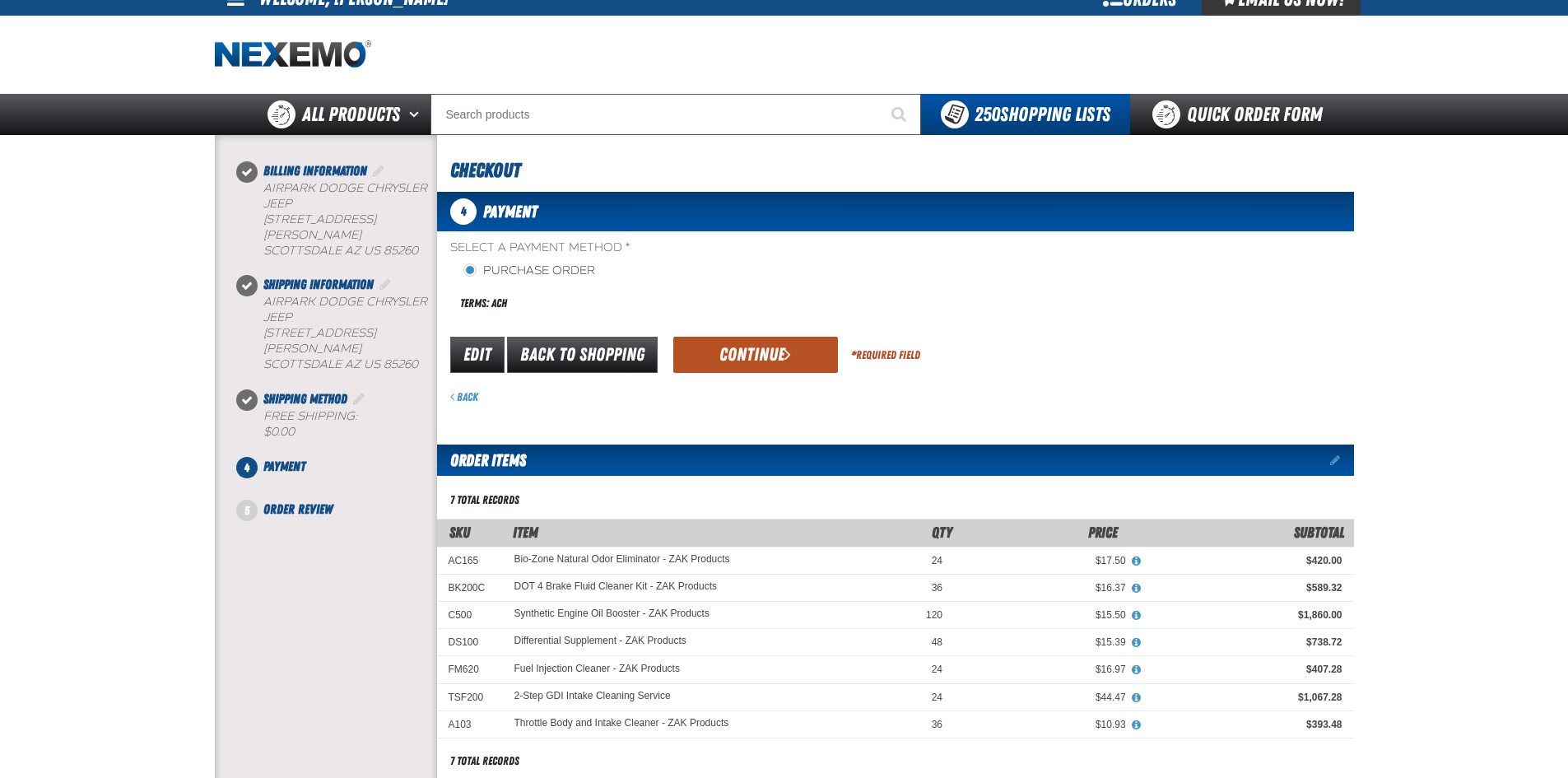
click at [720, 353] on button "Continue" at bounding box center [756, 355] width 165 height 36
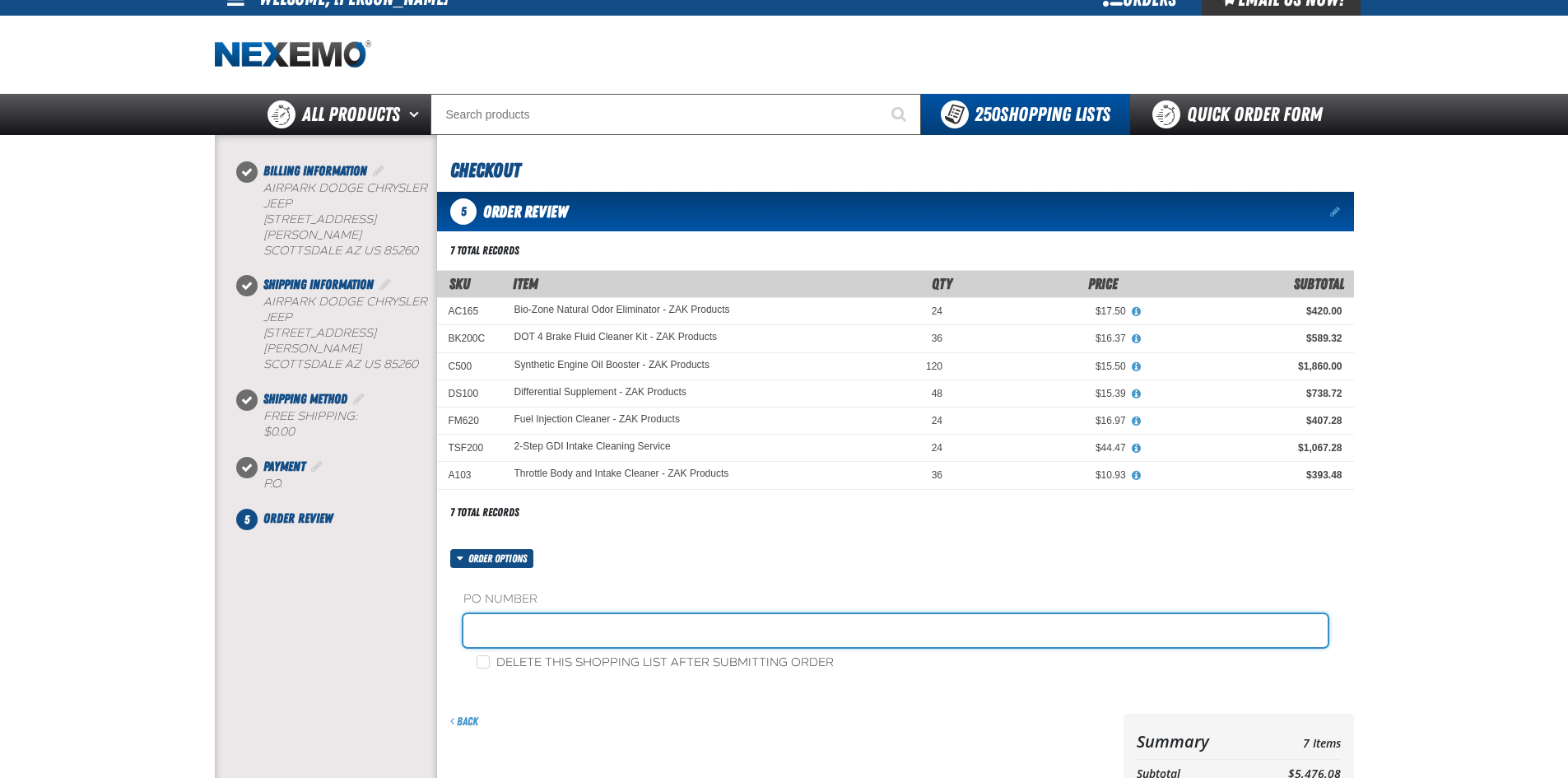
click at [565, 634] on input "text" at bounding box center [895, 631] width 864 height 33
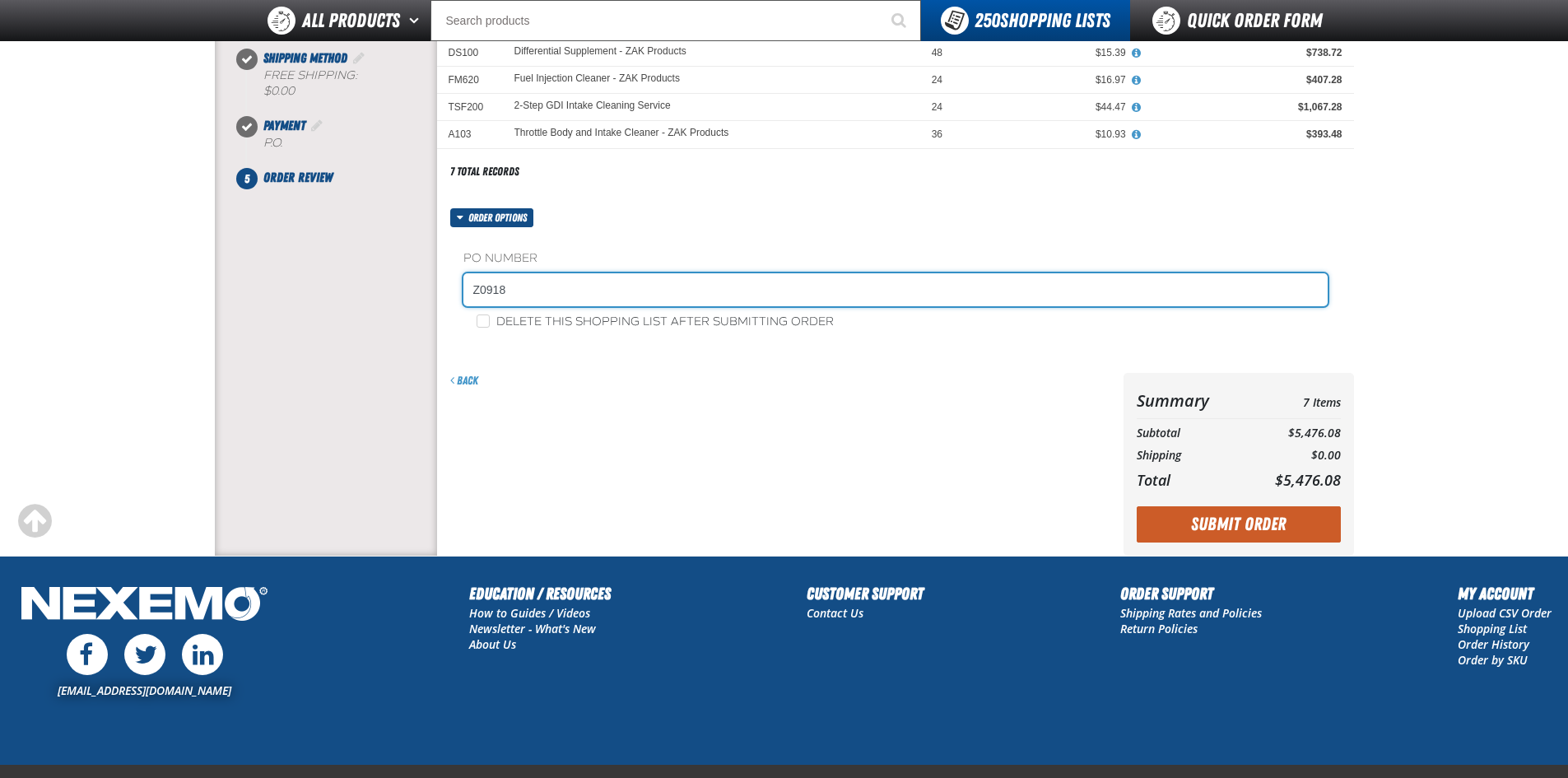
scroll to position [348, 0]
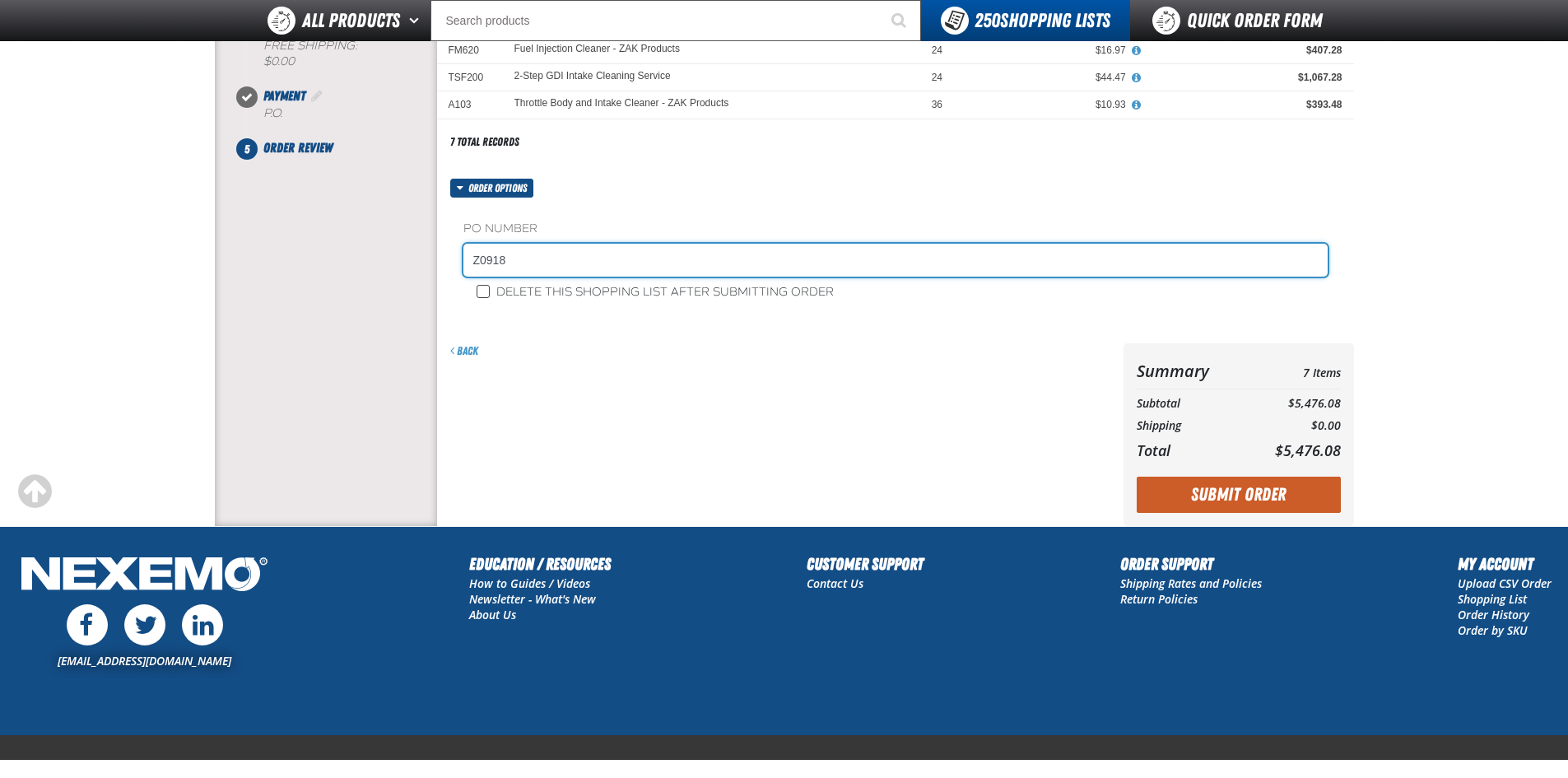
type input "Z0918"
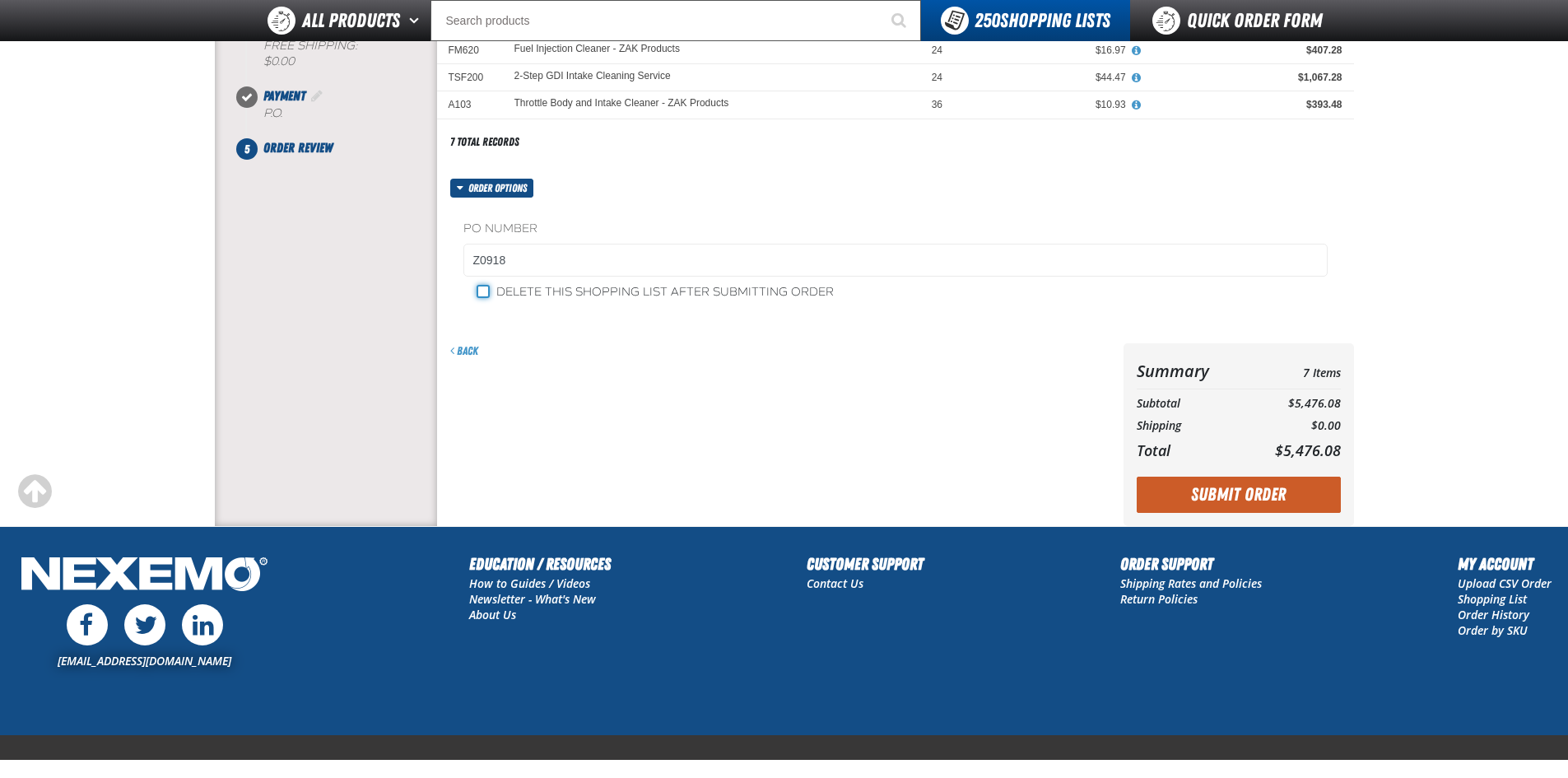
click at [486, 294] on input "Delete this shopping list after submitting order" at bounding box center [483, 291] width 14 height 14
checkbox input "true"
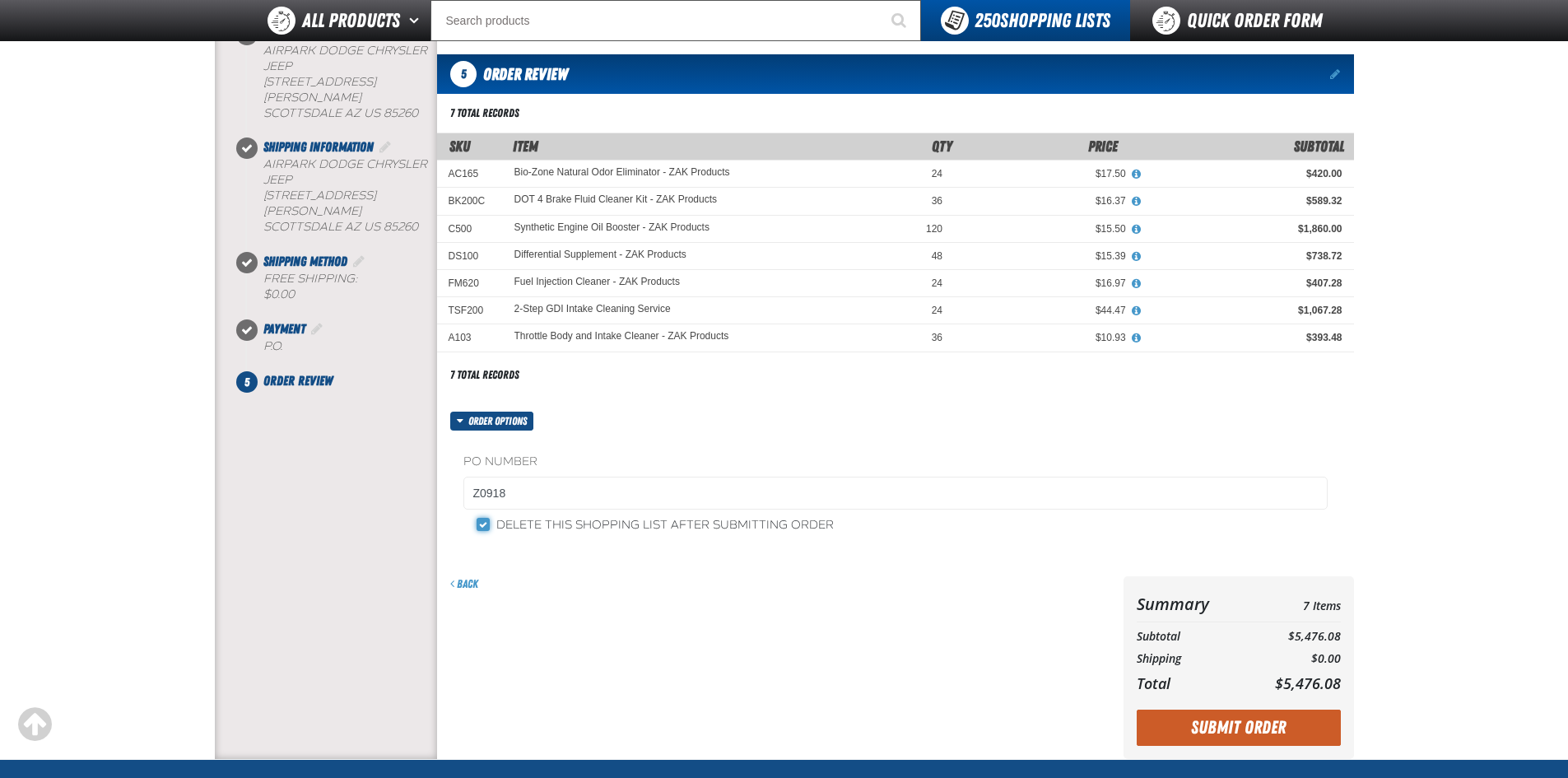
scroll to position [329, 0]
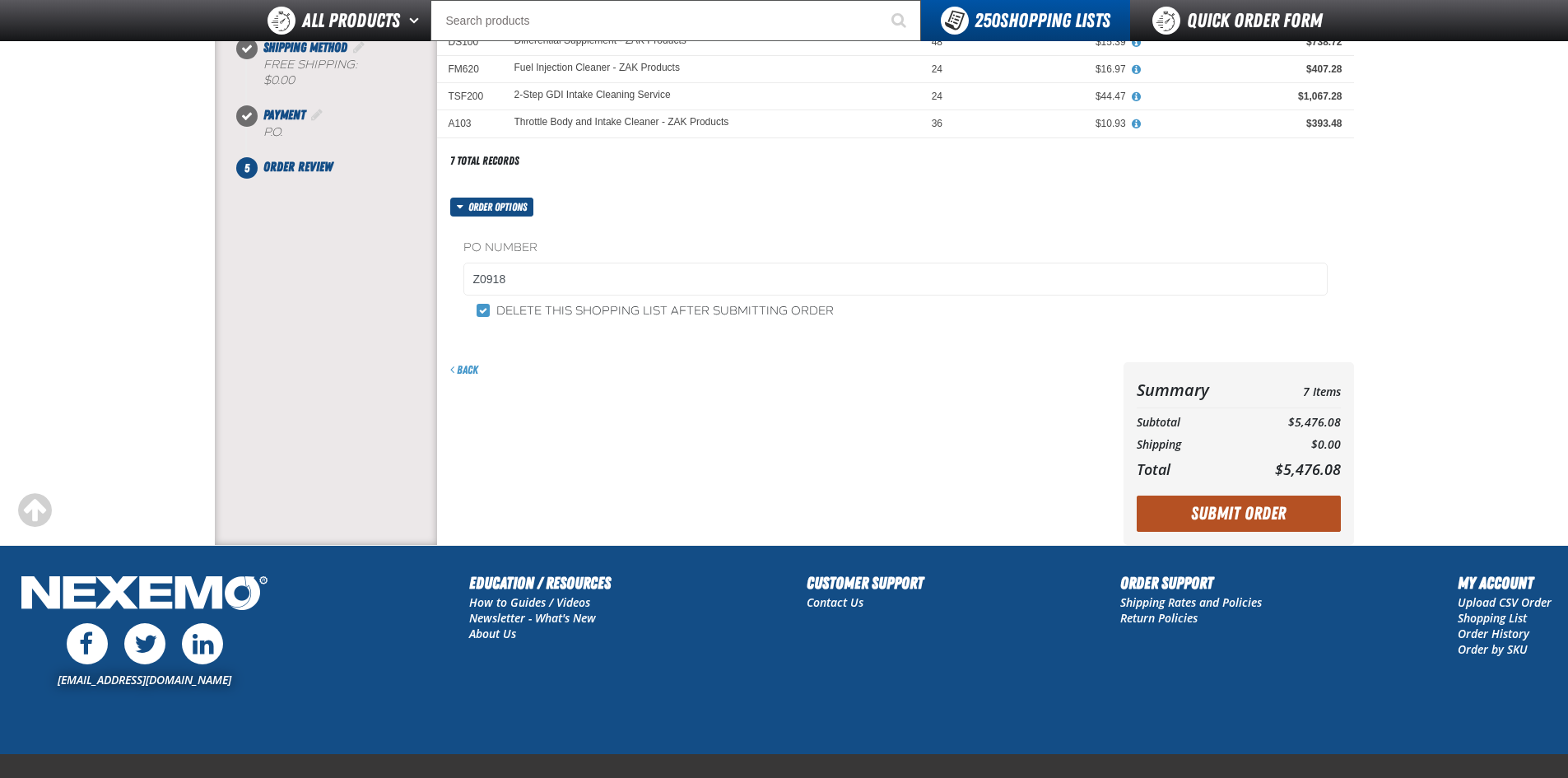
click at [1200, 508] on button "Submit Order" at bounding box center [1239, 514] width 204 height 36
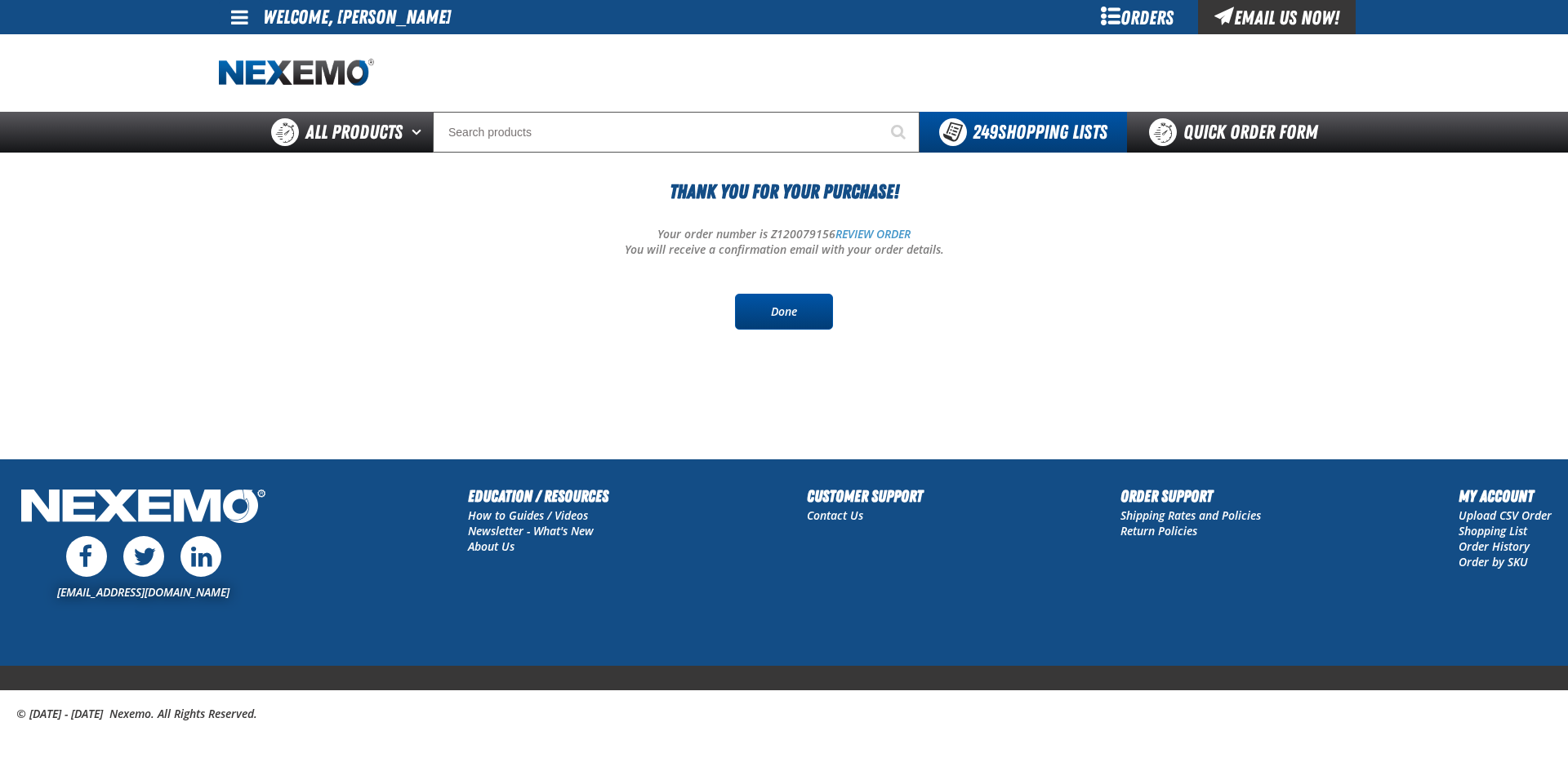
click at [811, 308] on link "Done" at bounding box center [783, 312] width 98 height 36
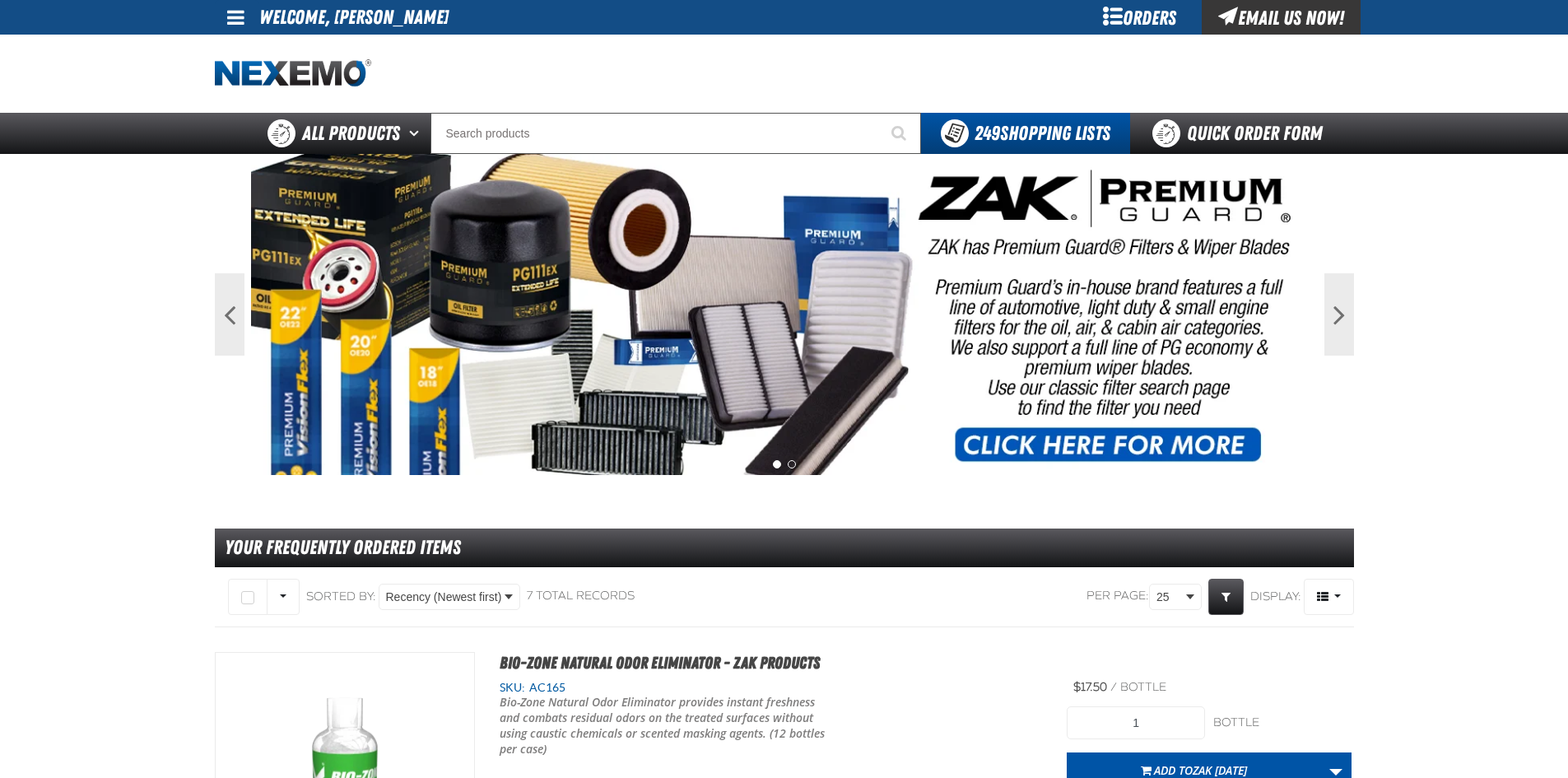
click at [1148, 22] on div "Orders" at bounding box center [1139, 17] width 124 height 34
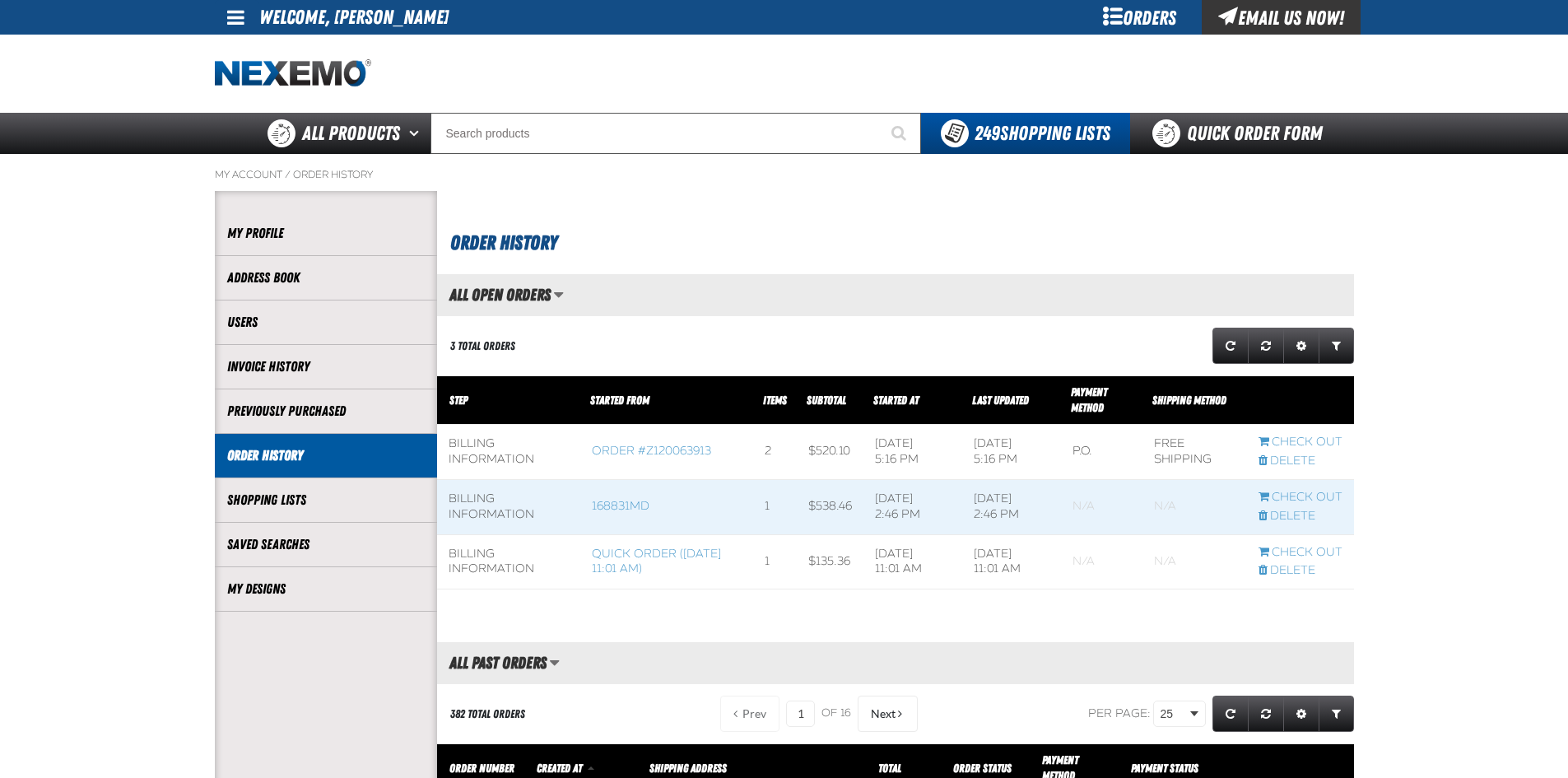
scroll to position [1, 1]
click at [702, 242] on h1 "Order History" at bounding box center [898, 241] width 895 height 33
